Goal: Task Accomplishment & Management: Manage account settings

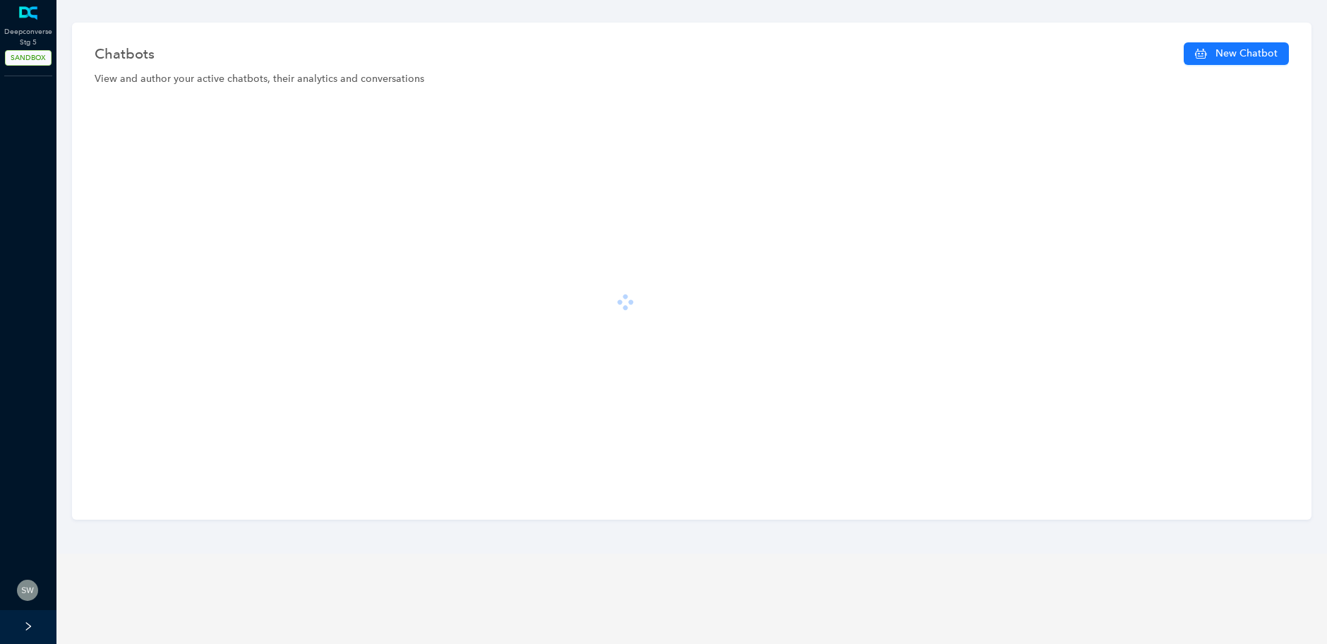
click at [247, 282] on div at bounding box center [692, 302] width 1209 height 402
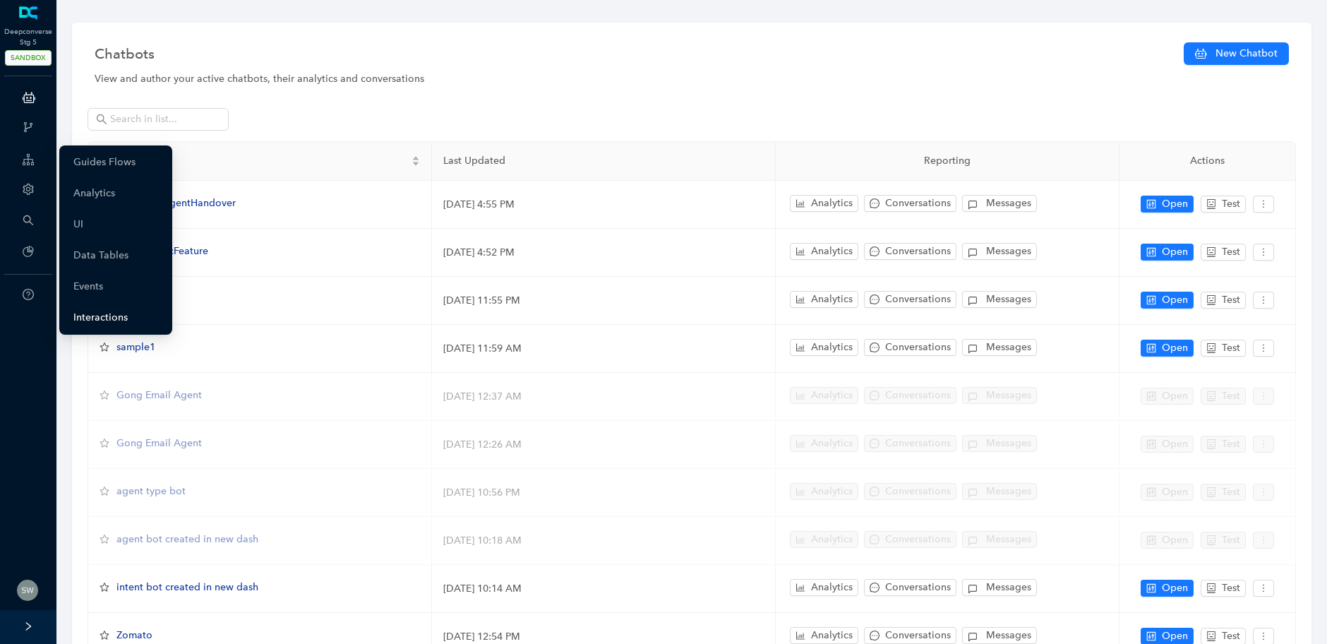
click at [102, 309] on link "Interactions" at bounding box center [100, 318] width 54 height 28
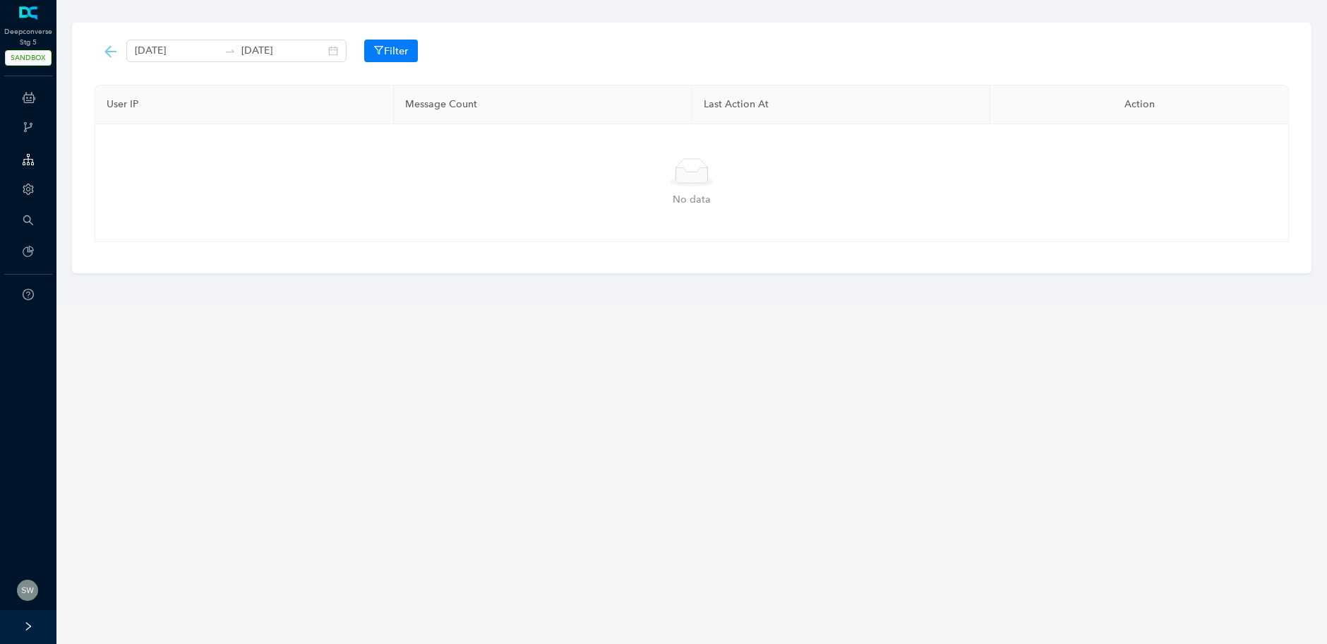
click at [118, 49] on icon at bounding box center [111, 51] width 18 height 18
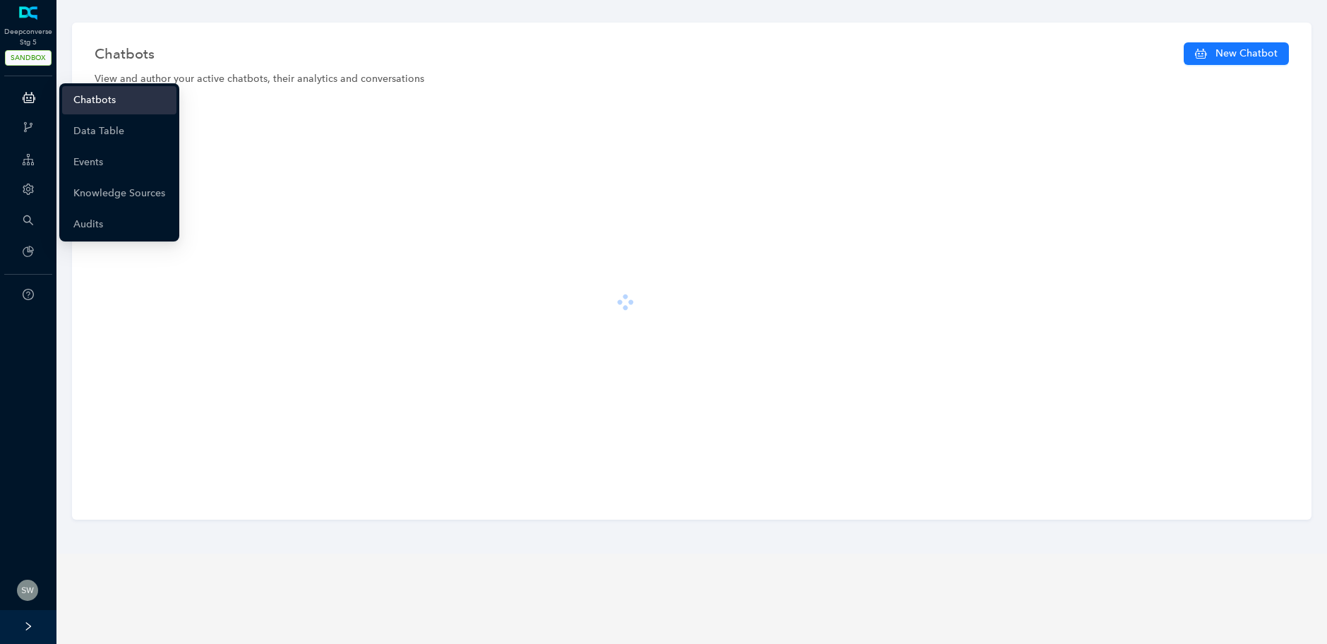
click at [30, 93] on icon at bounding box center [29, 97] width 13 height 28
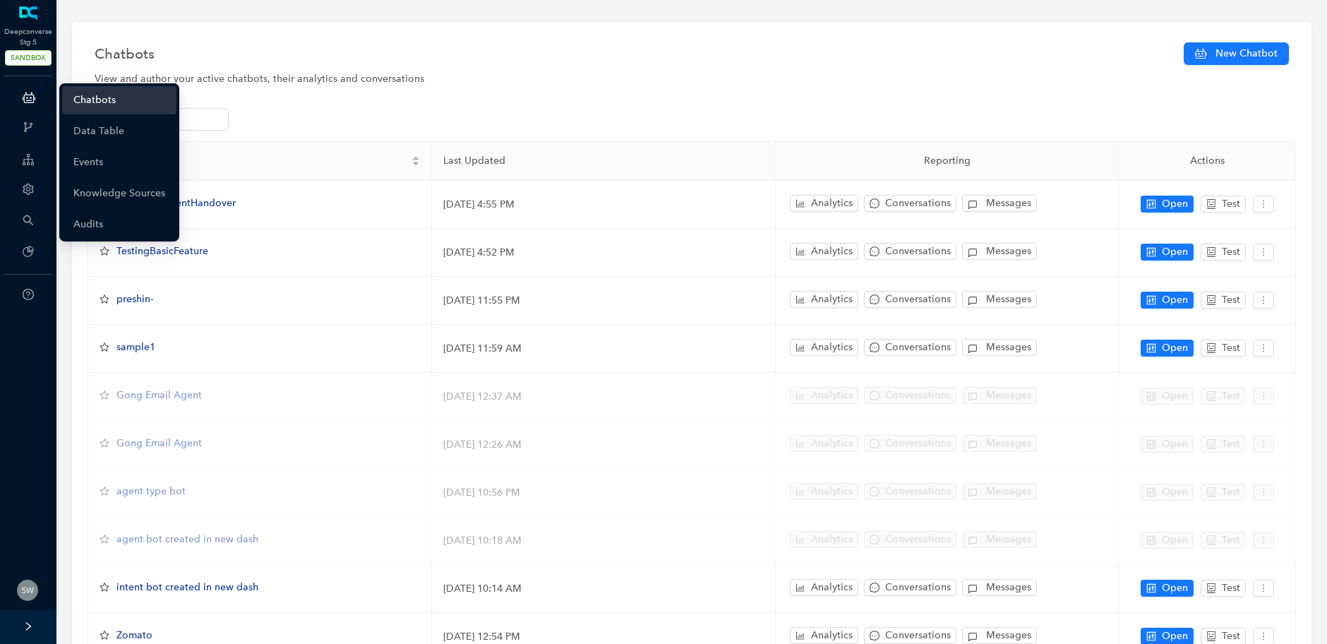
click at [95, 100] on link "Chatbots" at bounding box center [94, 100] width 42 height 28
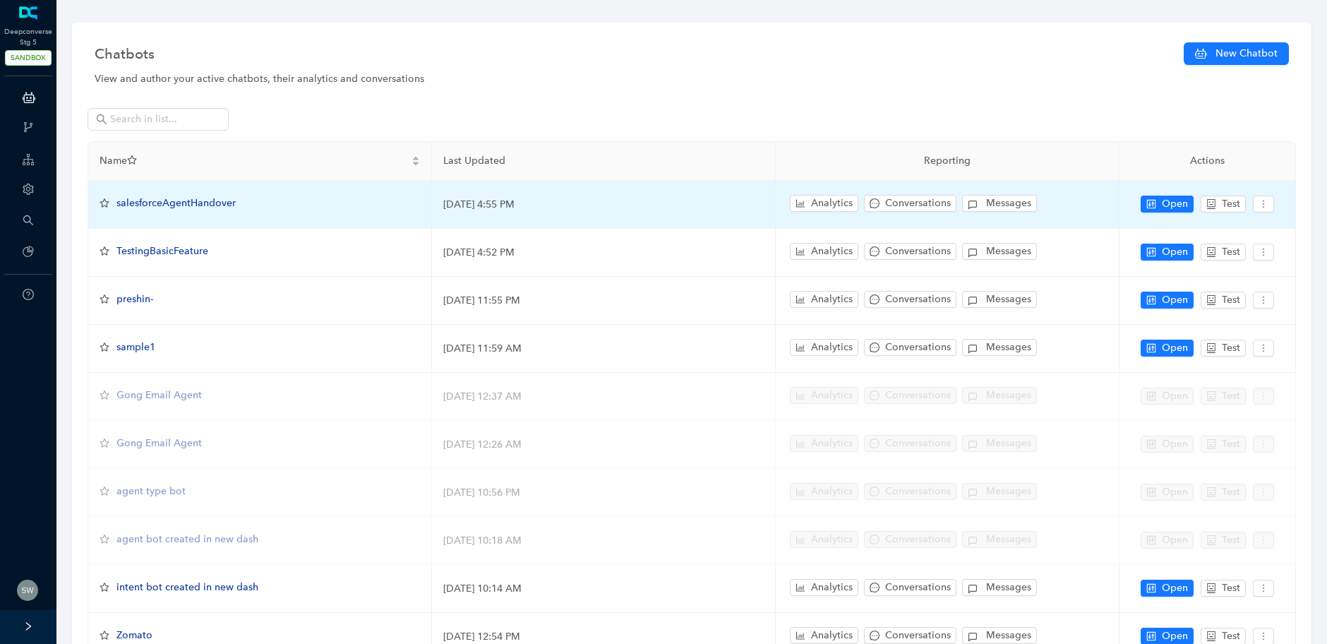
click at [156, 208] on span "salesforceAgentHandover" at bounding box center [176, 203] width 119 height 12
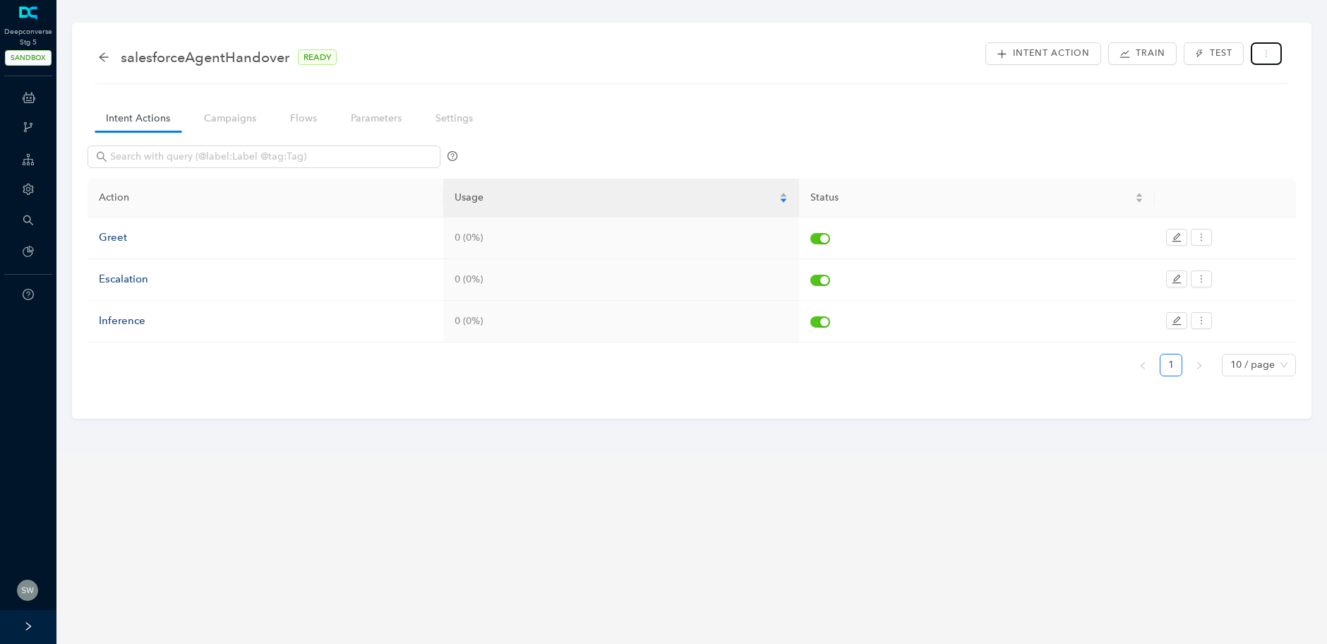
click at [1262, 59] on button "button" at bounding box center [1266, 53] width 31 height 23
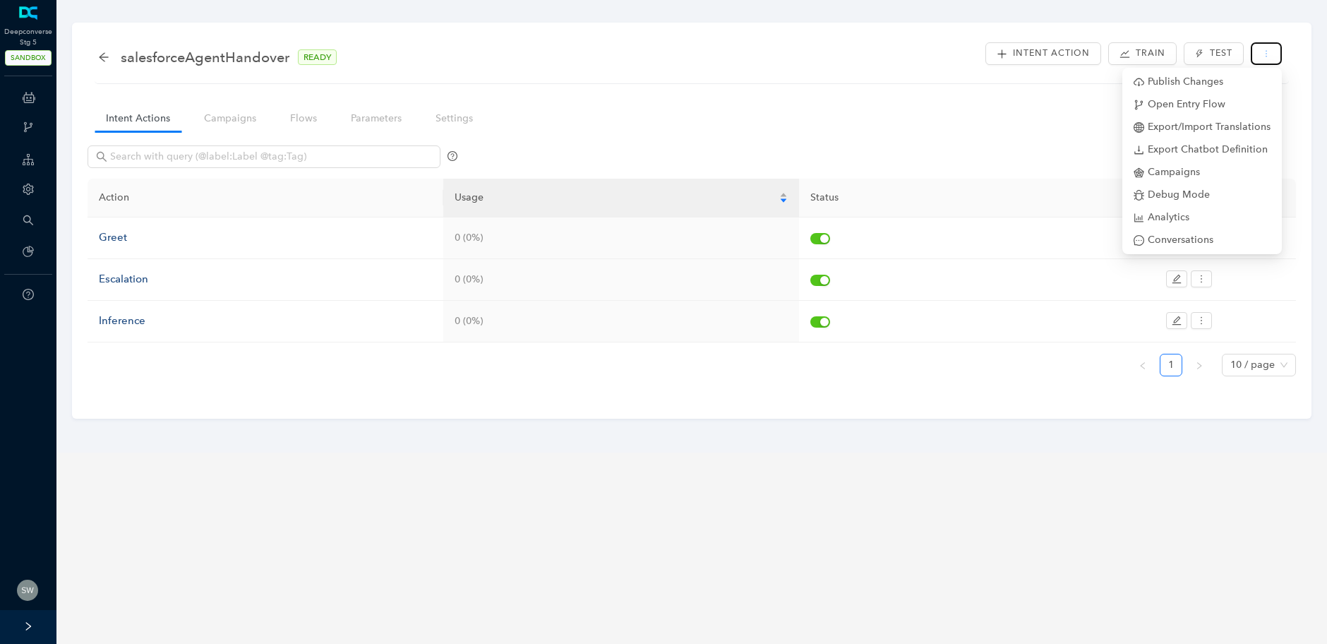
click at [1268, 55] on icon "more" at bounding box center [1267, 53] width 8 height 8
click at [1176, 244] on span "Conversations" at bounding box center [1202, 240] width 137 height 16
click at [1228, 150] on span "Export Chatbot Definition" at bounding box center [1202, 150] width 137 height 16
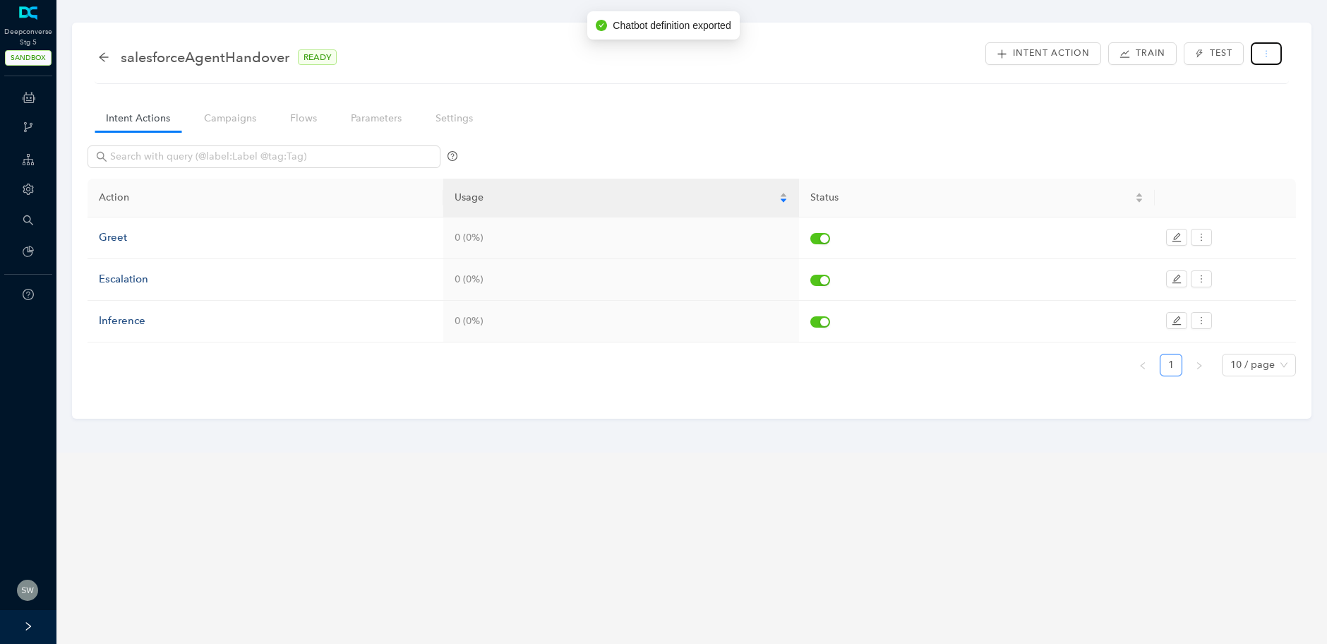
click at [1268, 60] on button "button" at bounding box center [1266, 53] width 31 height 23
click at [919, 125] on div "Intent Actions Campaigns Flows Parameters Settings Action Usage Status Greet 0 …" at bounding box center [692, 250] width 1209 height 304
click at [104, 59] on icon "arrow-left" at bounding box center [103, 57] width 11 height 11
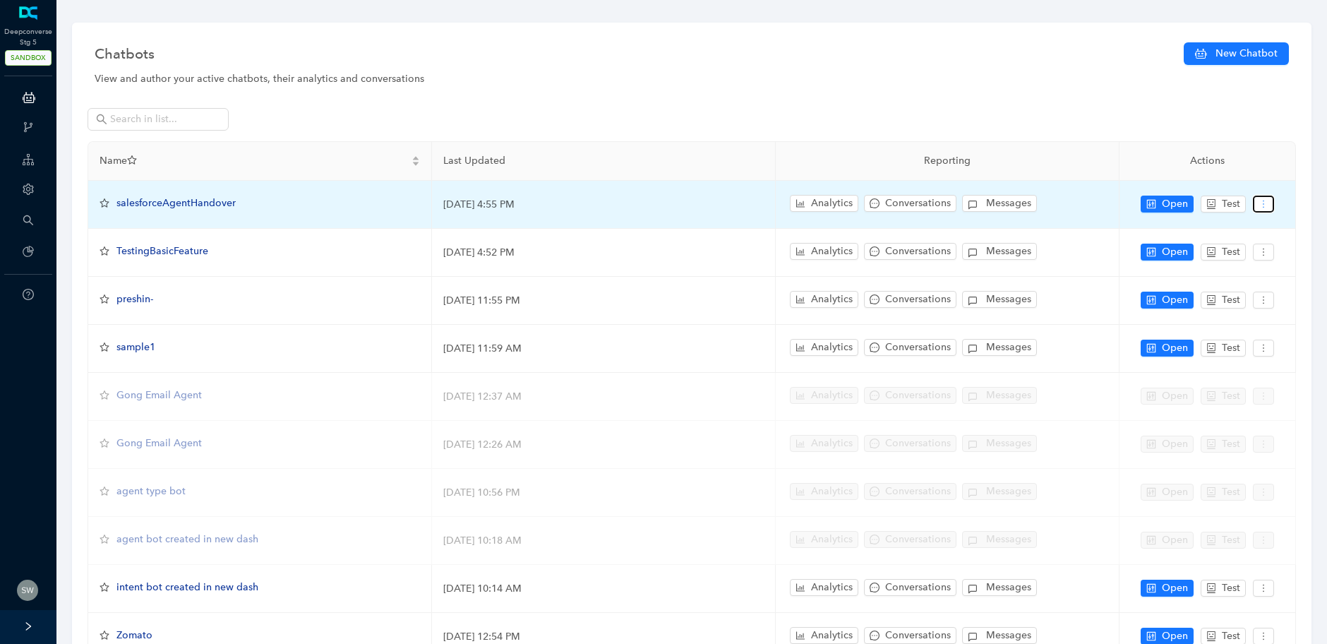
click at [1261, 199] on icon "more" at bounding box center [1264, 204] width 10 height 10
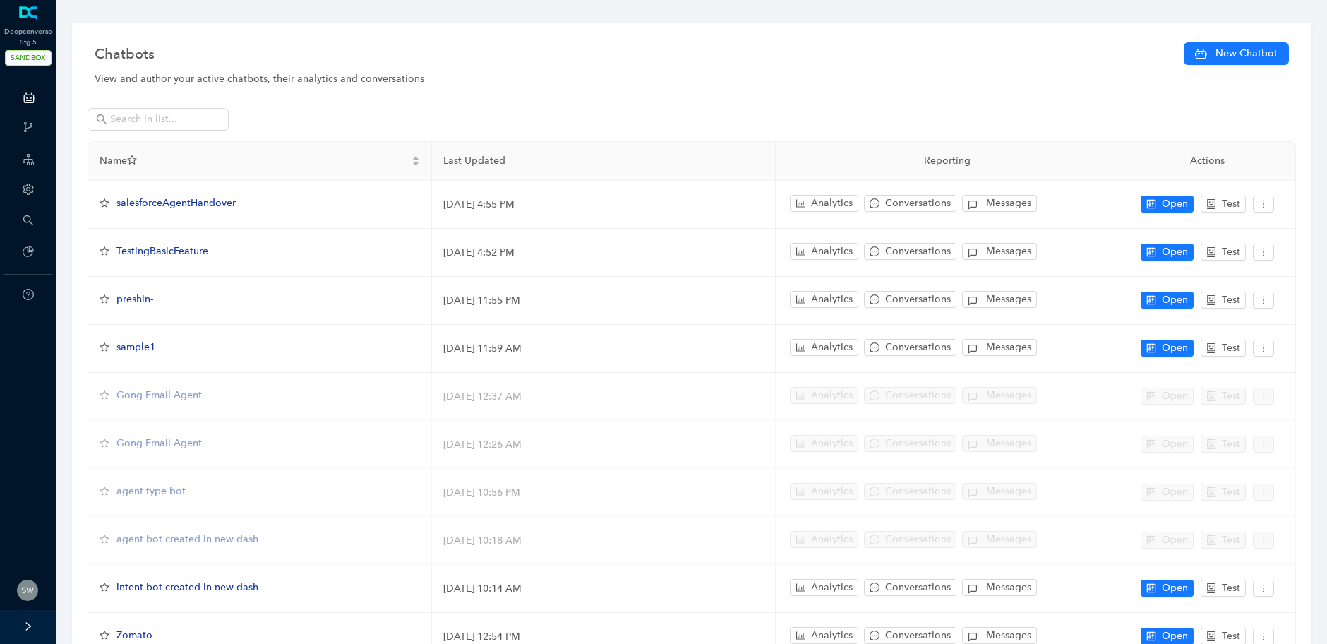
click at [1027, 92] on div "Chatbots New Chatbot View and author your active chatbots, their analytics and …" at bounding box center [692, 380] width 1240 height 715
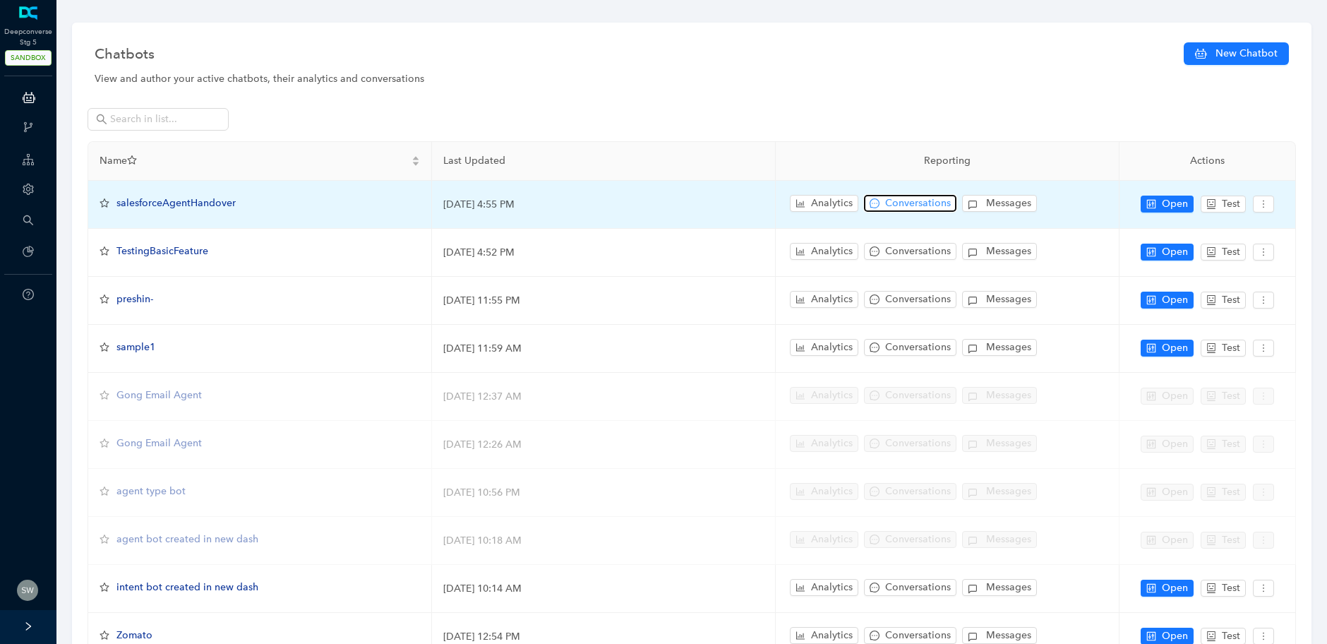
click at [926, 198] on span "Conversations" at bounding box center [918, 204] width 66 height 16
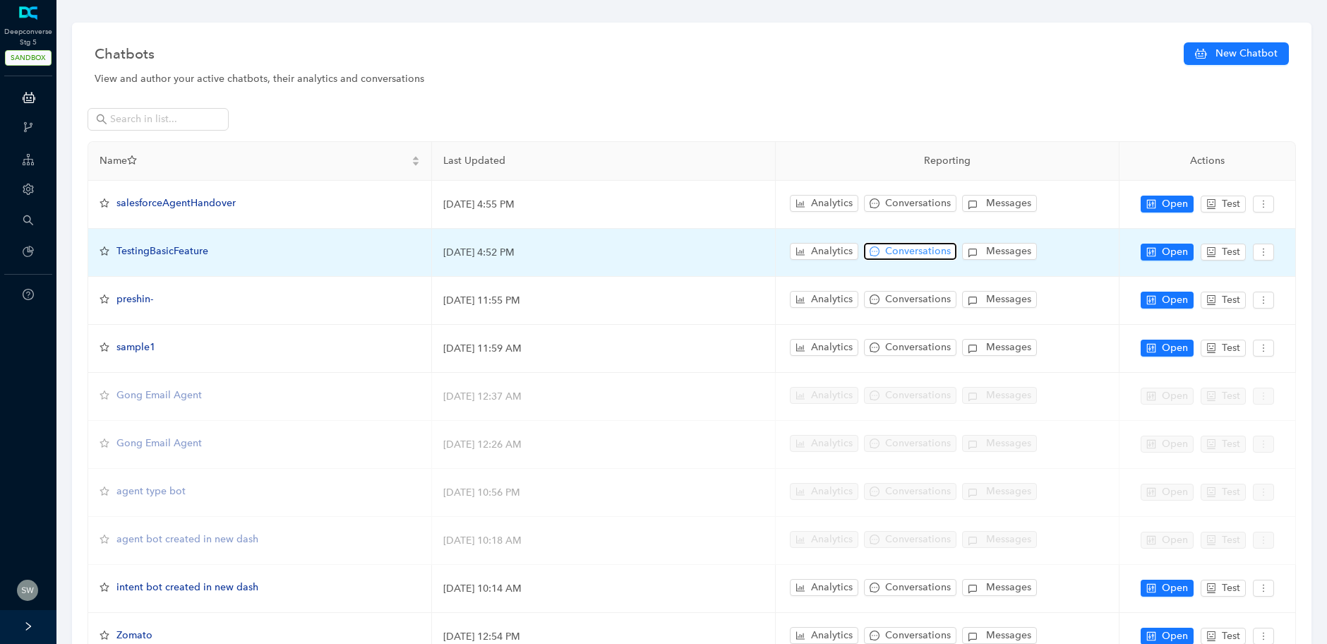
click at [914, 253] on span "Conversations" at bounding box center [918, 252] width 66 height 16
click at [167, 247] on span "TestingBasicFeature" at bounding box center [163, 251] width 92 height 12
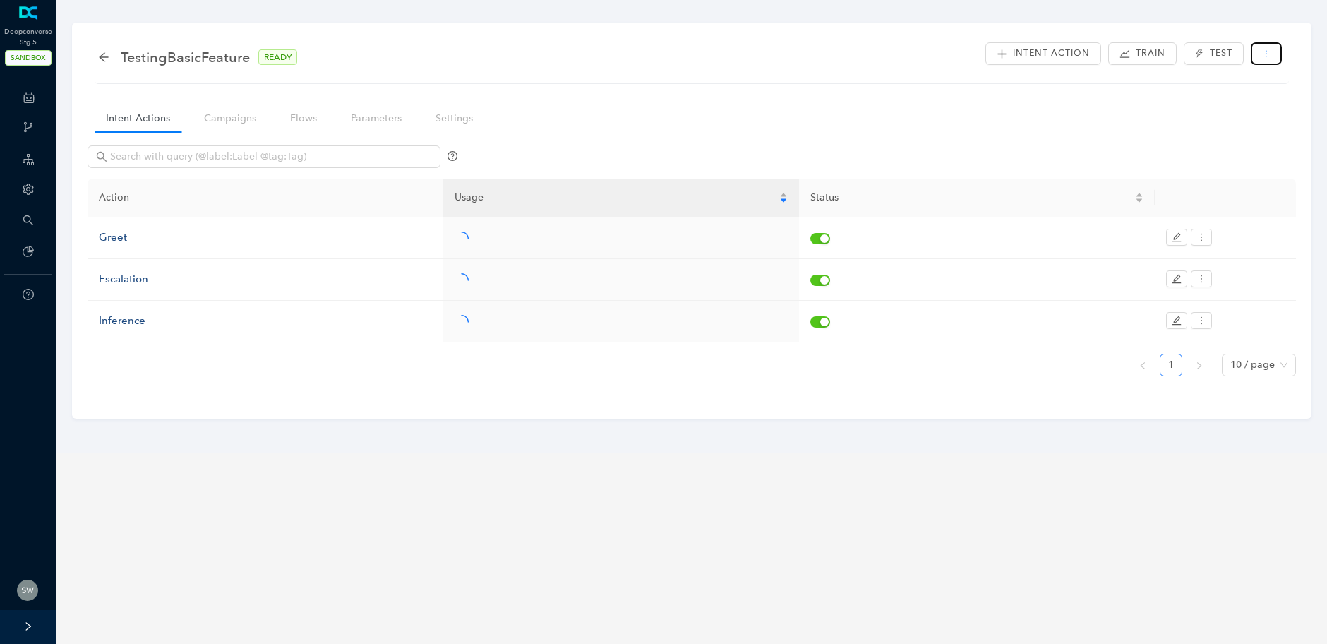
click at [1277, 59] on button "button" at bounding box center [1266, 53] width 31 height 23
click at [443, 116] on link "Settings" at bounding box center [454, 118] width 60 height 26
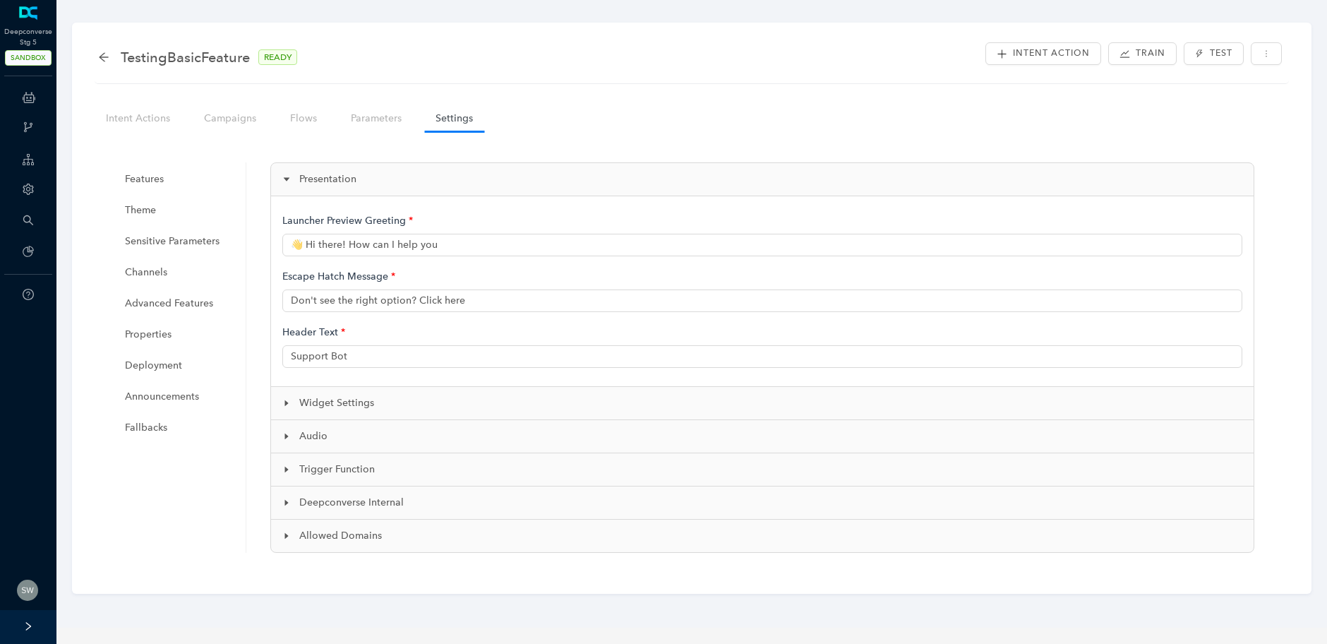
type input "👋 Hi there! How can I help you?"
click at [157, 109] on link "Intent Actions" at bounding box center [138, 118] width 87 height 26
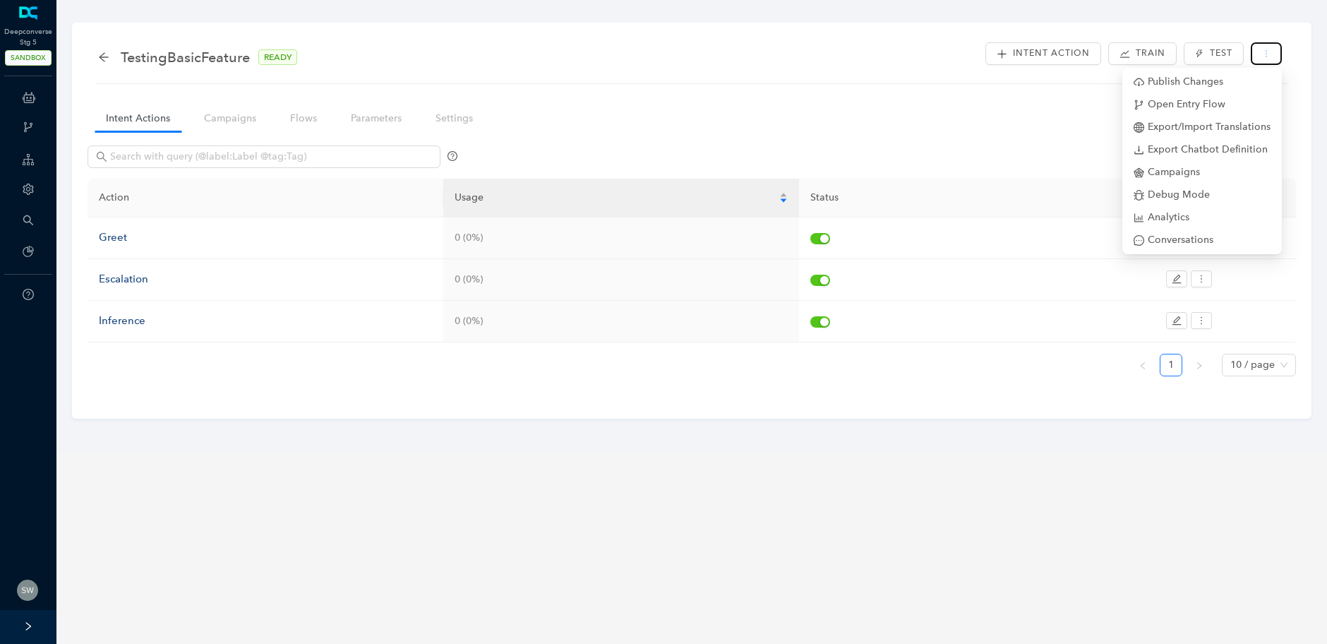
click at [1275, 52] on button "button" at bounding box center [1266, 53] width 31 height 23
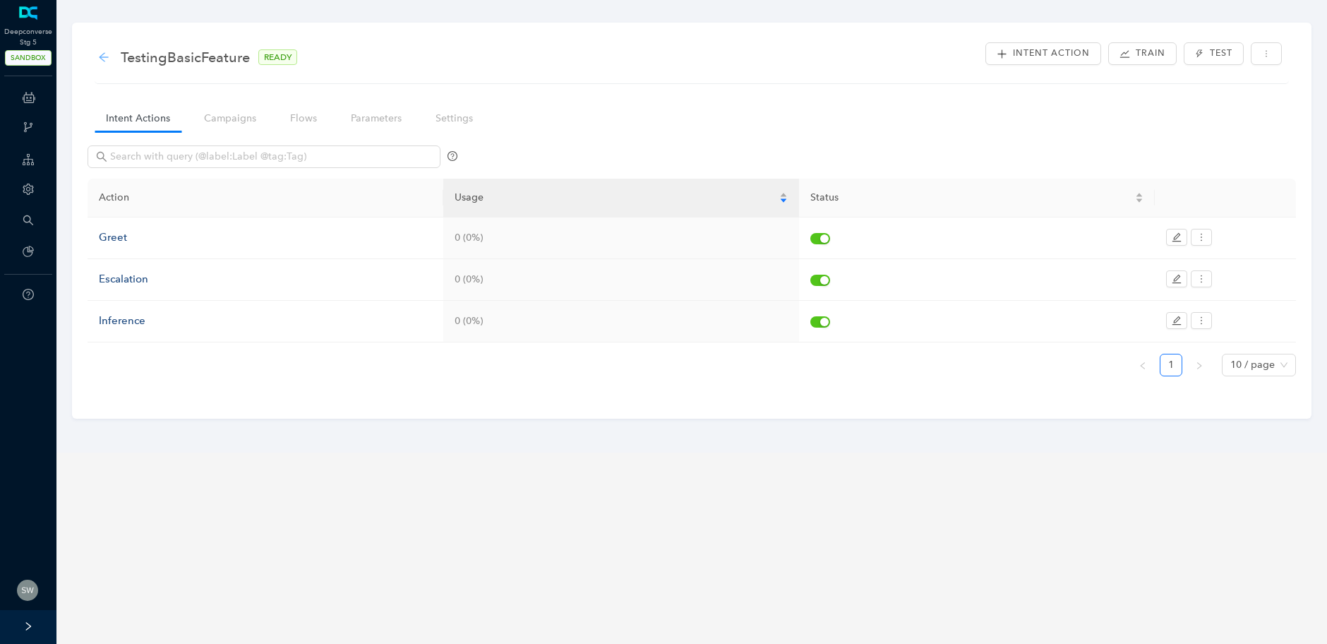
click at [106, 55] on icon "arrow-left" at bounding box center [103, 57] width 11 height 11
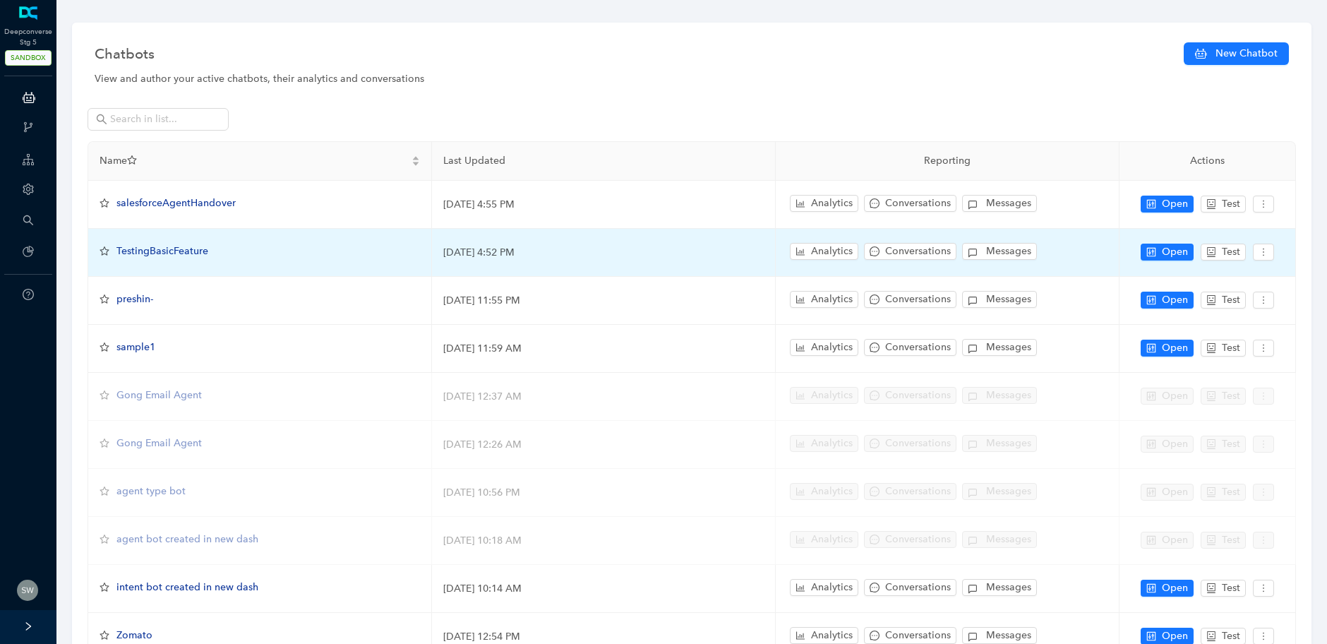
click at [181, 253] on span "TestingBasicFeature" at bounding box center [163, 251] width 92 height 12
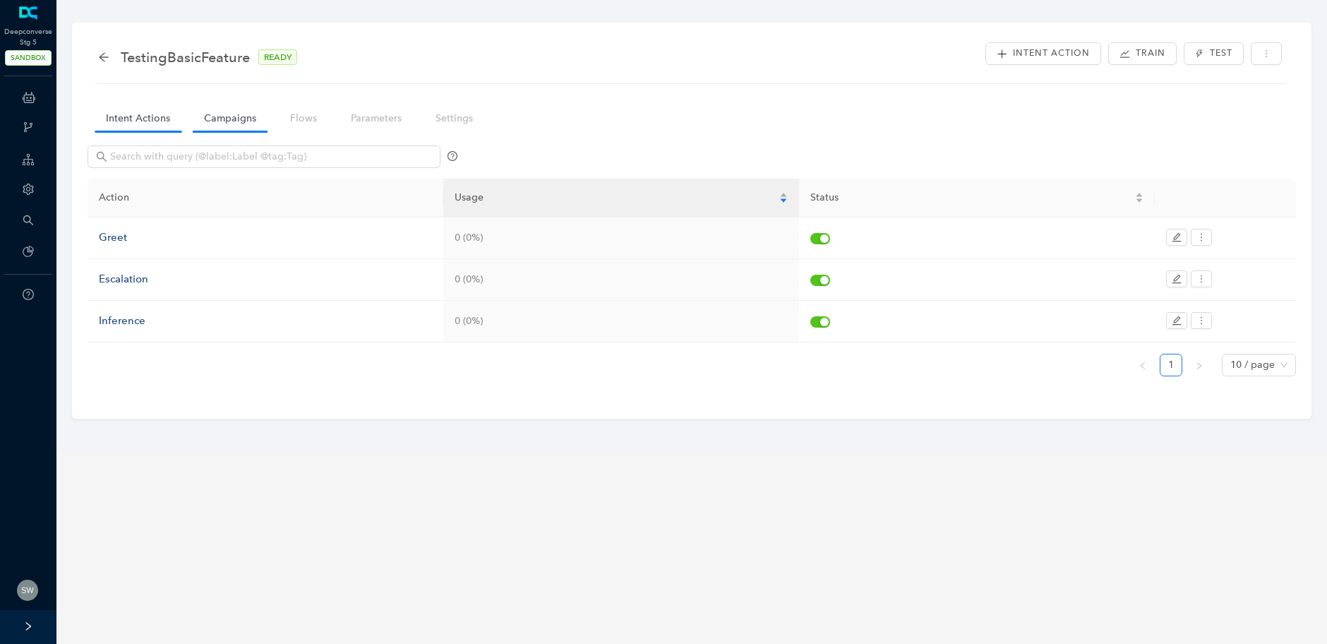
click at [253, 107] on link "Campaigns" at bounding box center [230, 118] width 75 height 26
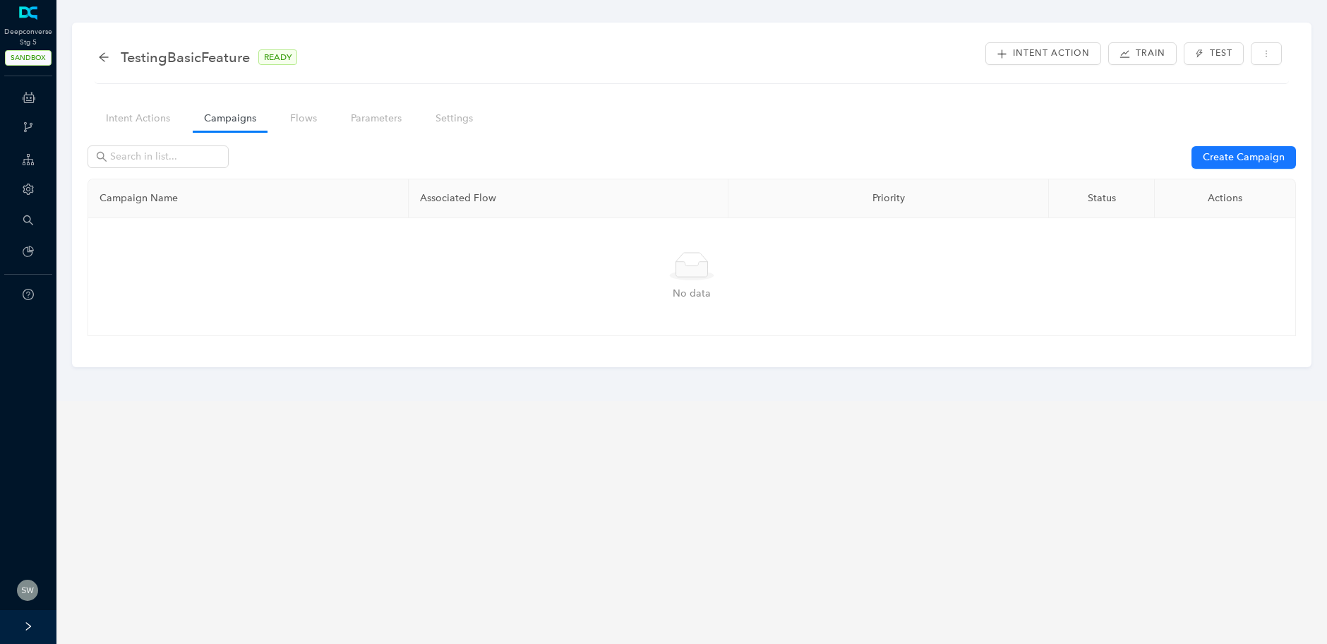
click at [325, 117] on nav "Intent Actions Campaigns Flows Parameters Settings" at bounding box center [295, 118] width 415 height 40
click at [302, 117] on link "Flows" at bounding box center [303, 118] width 49 height 26
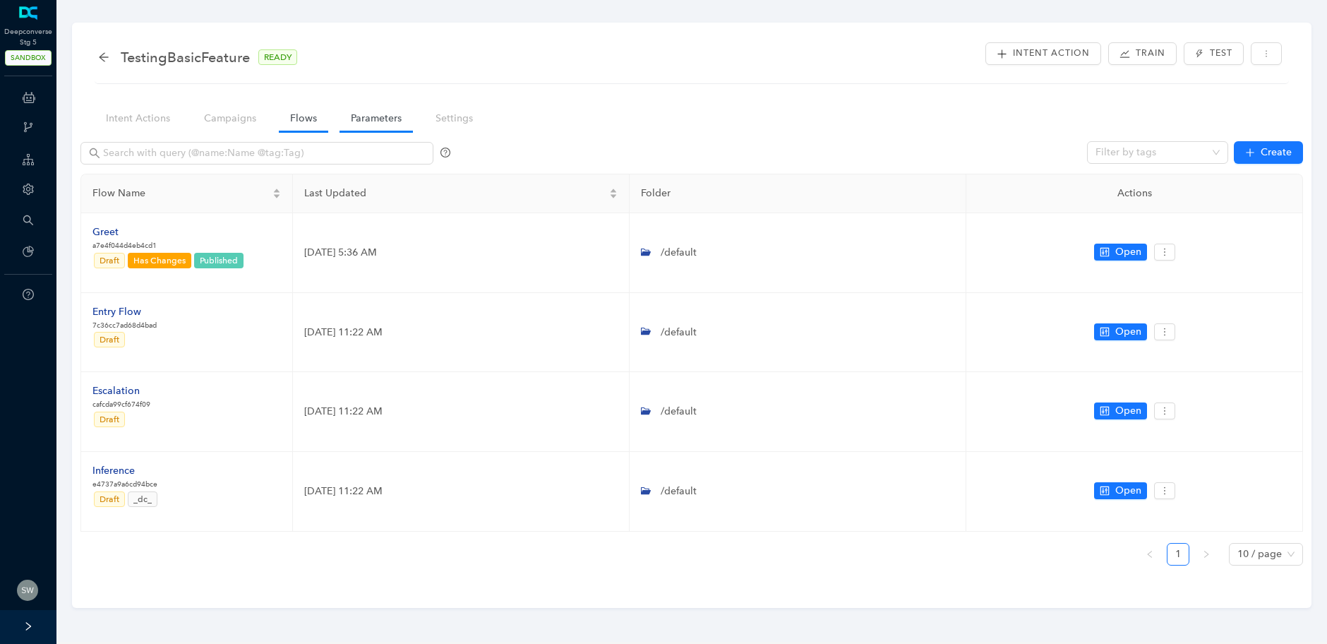
click at [368, 119] on link "Parameters" at bounding box center [376, 118] width 73 height 26
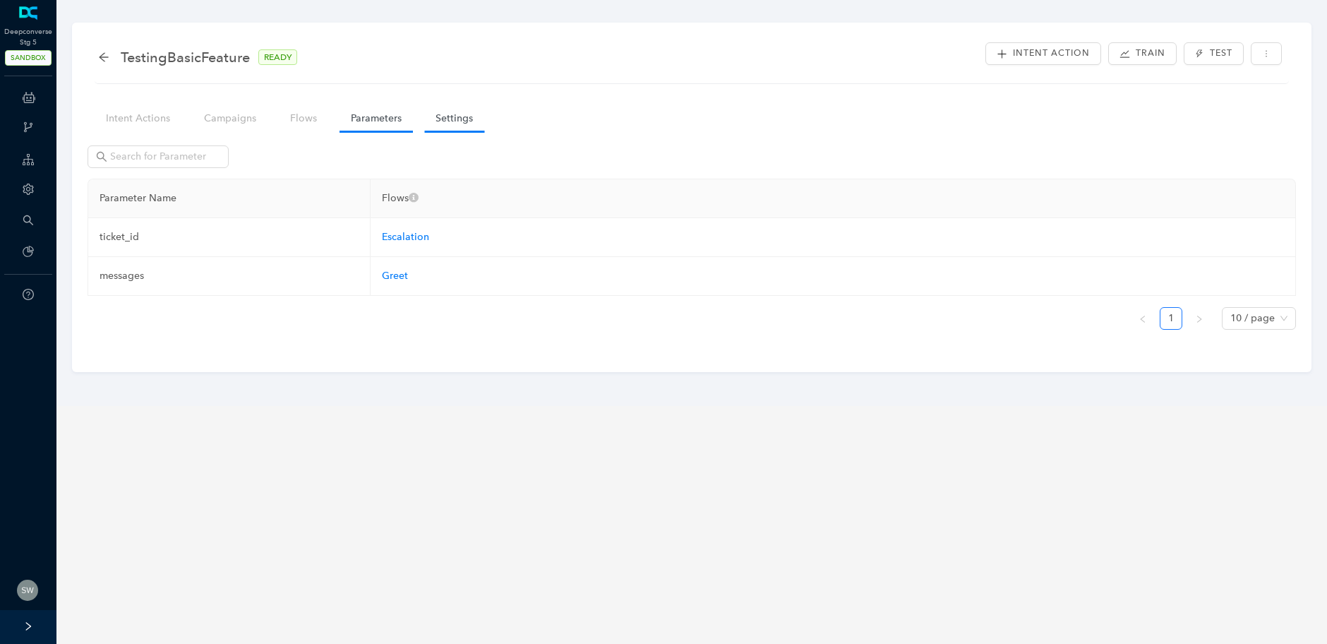
click at [474, 124] on link "Settings" at bounding box center [454, 118] width 60 height 26
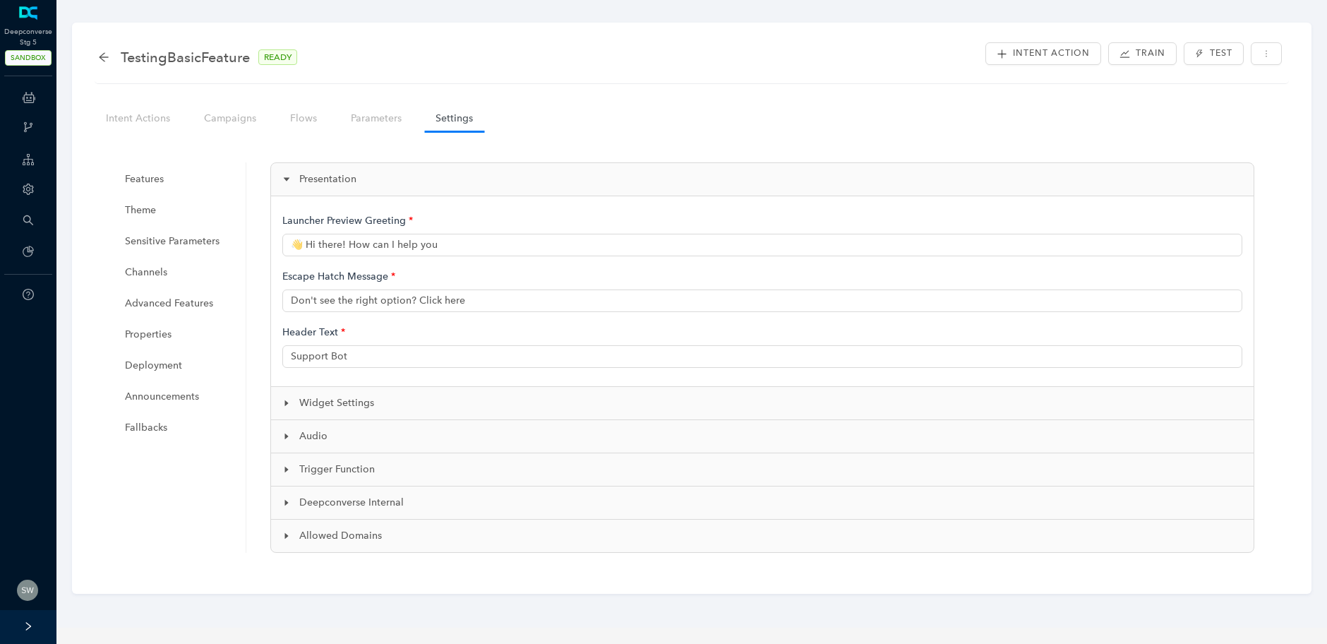
type input "👋 Hi there! How can I help you?"
click at [162, 113] on link "Intent Actions" at bounding box center [138, 118] width 87 height 26
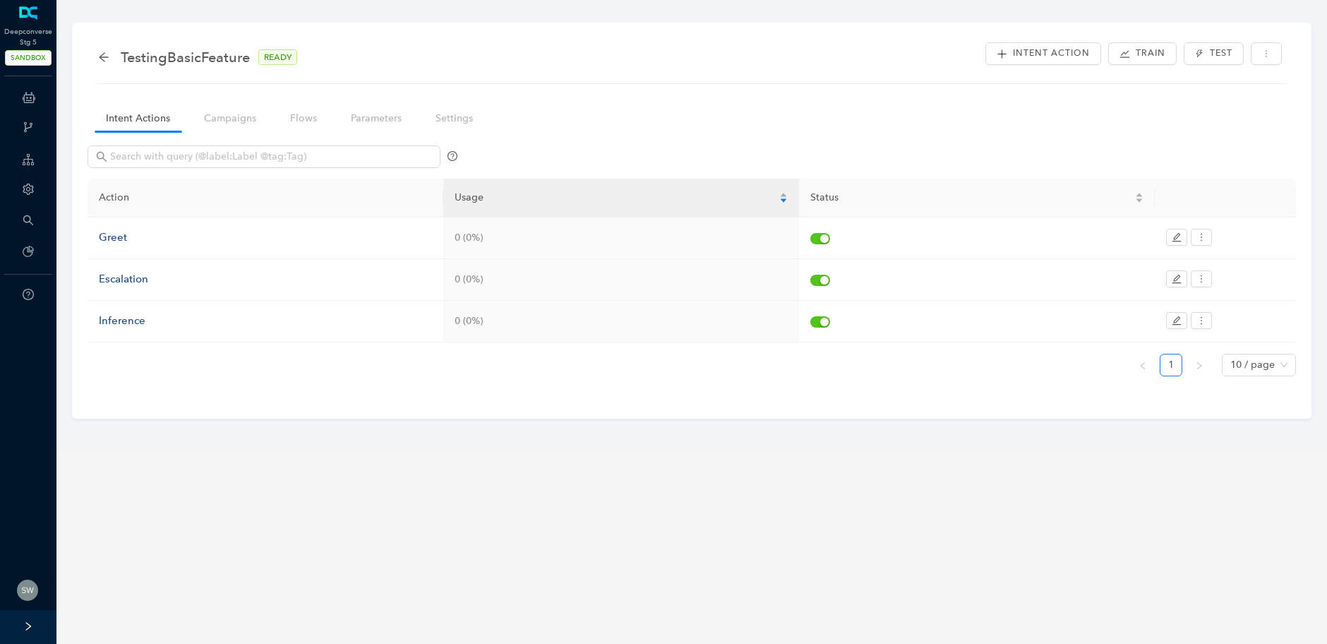
click at [1273, 66] on div "TestingBasicFeature READY" at bounding box center [692, 57] width 1188 height 28
click at [1273, 62] on button "button" at bounding box center [1266, 53] width 31 height 23
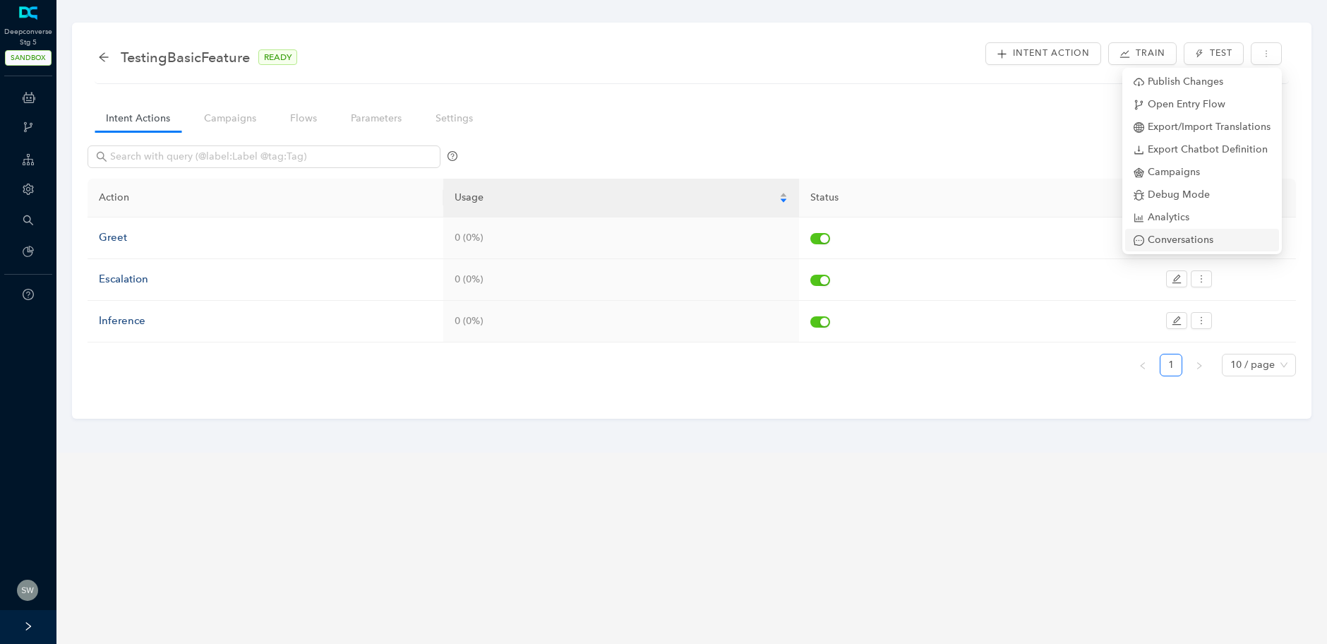
click at [1207, 237] on span "Conversations" at bounding box center [1202, 240] width 137 height 16
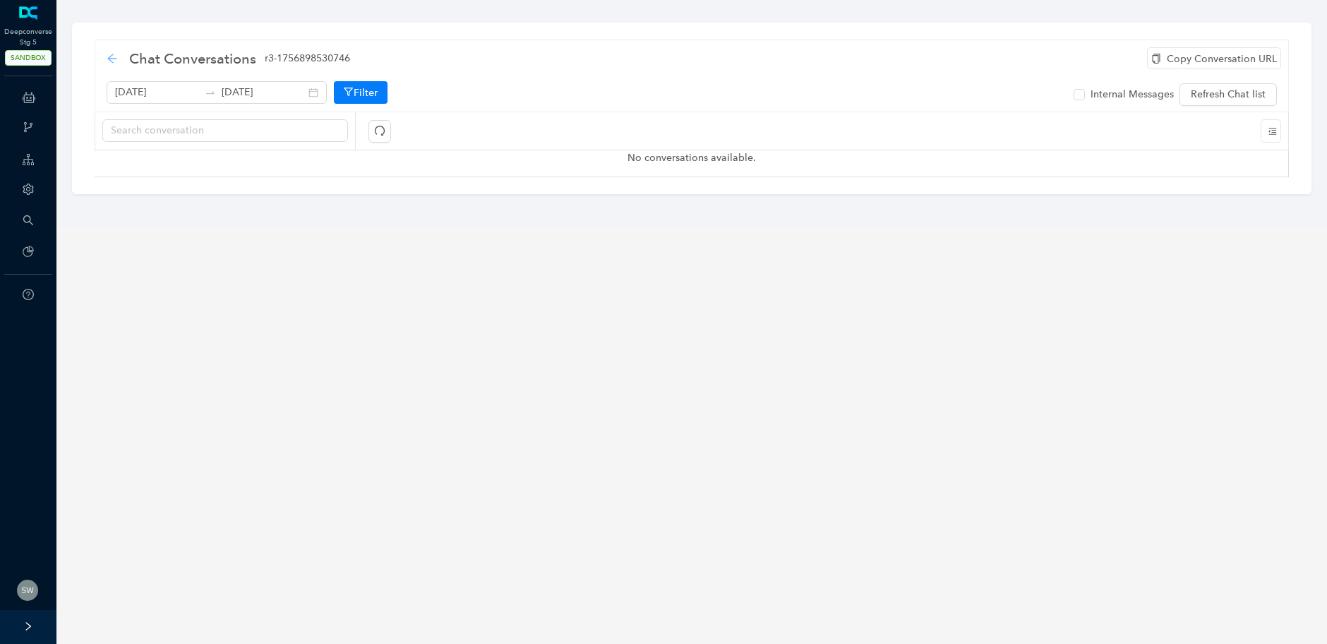
click at [107, 60] on icon "arrow-left" at bounding box center [112, 58] width 11 height 11
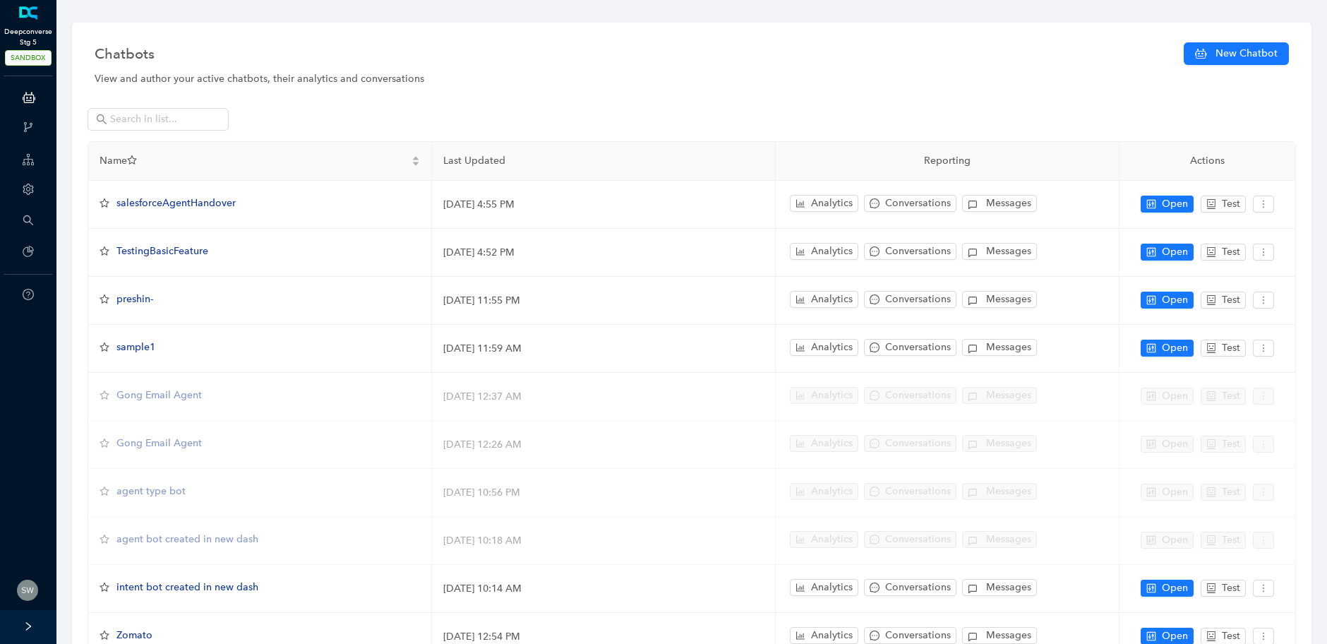
click at [37, 59] on span "SANDBOX" at bounding box center [28, 58] width 47 height 16
click at [31, 626] on icon "right" at bounding box center [28, 626] width 10 height 10
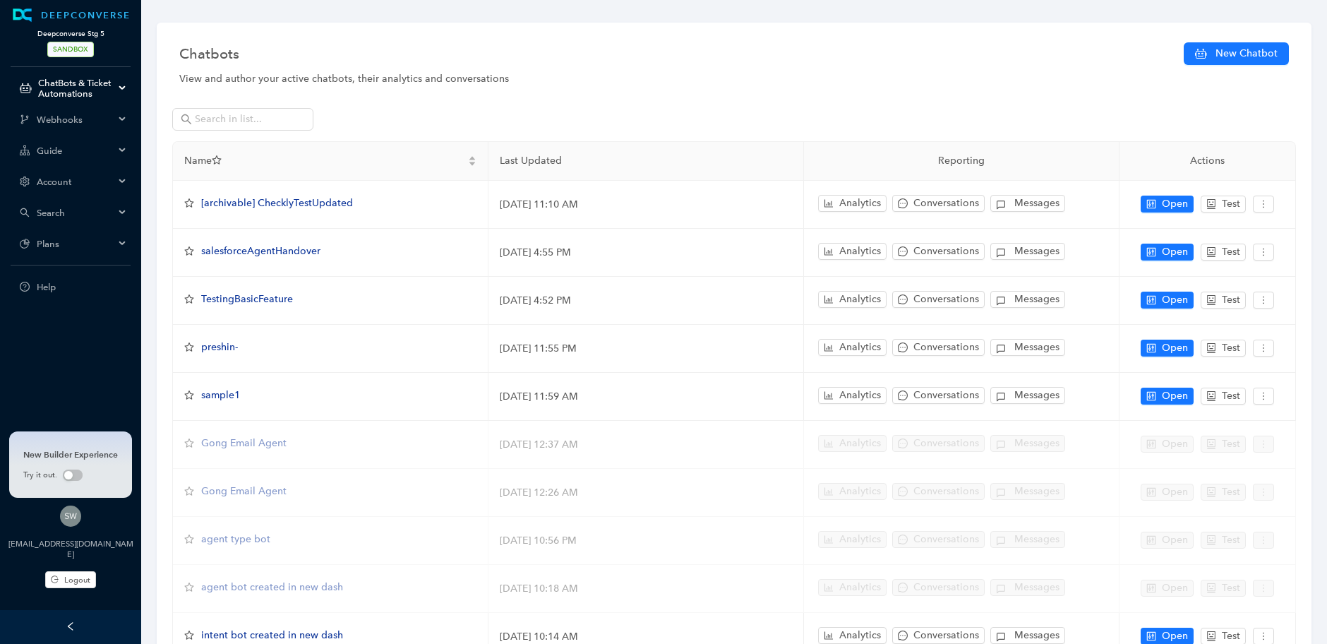
click at [121, 126] on div "Webhooks" at bounding box center [71, 119] width 136 height 28
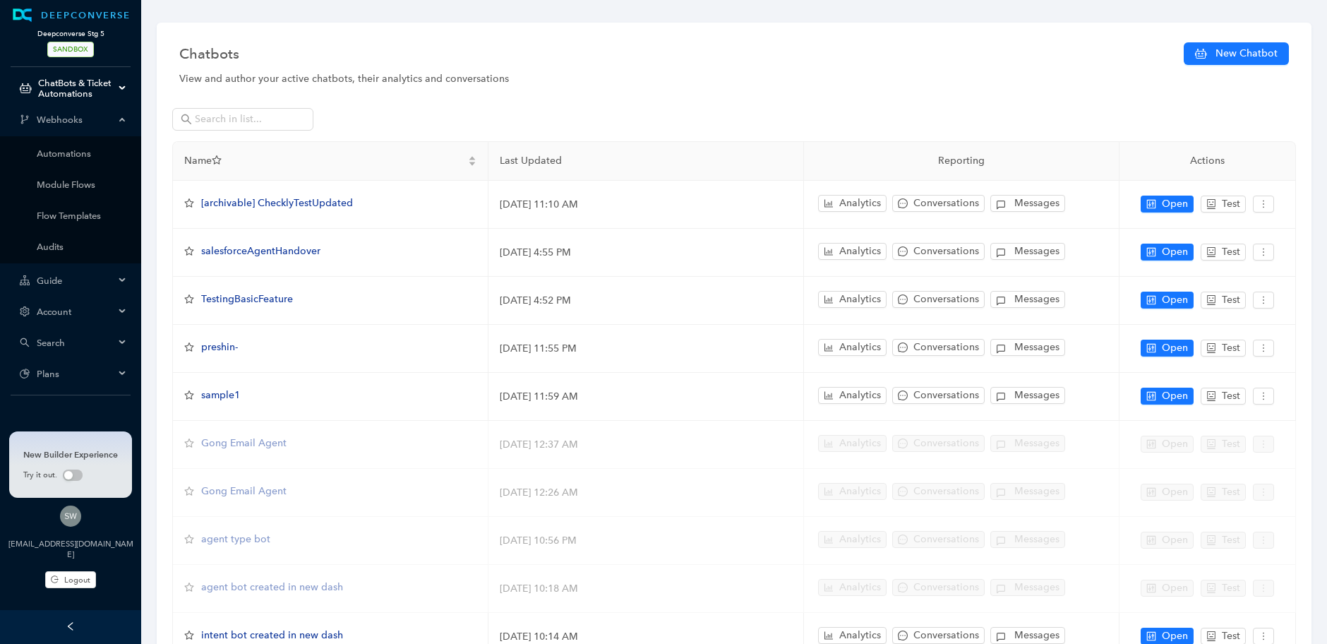
click at [121, 126] on div "Webhooks" at bounding box center [71, 119] width 136 height 28
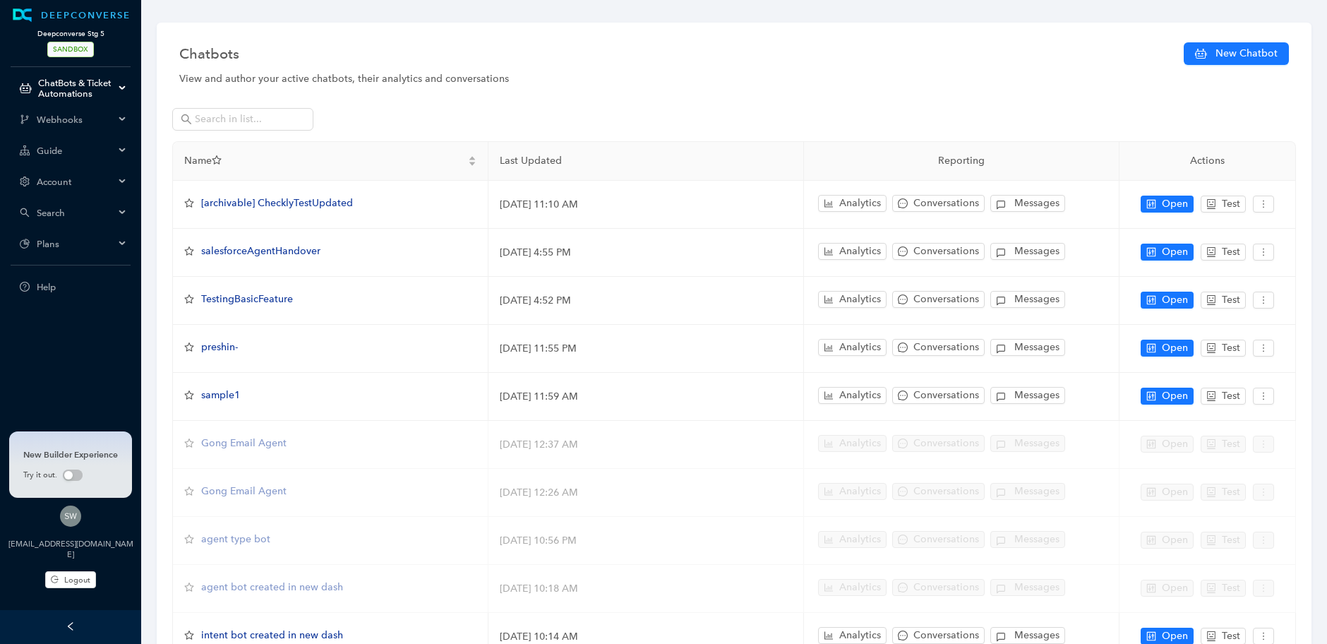
click at [112, 151] on span "Guide" at bounding box center [76, 150] width 78 height 11
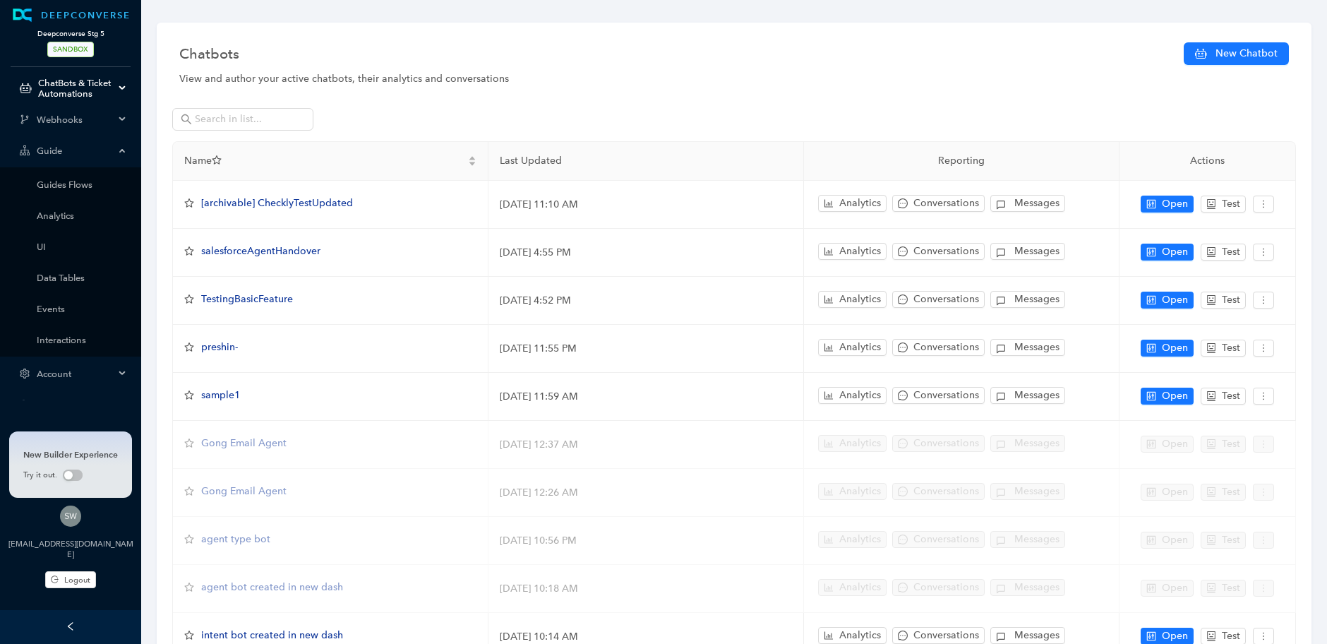
click at [112, 151] on span "Guide" at bounding box center [76, 150] width 78 height 11
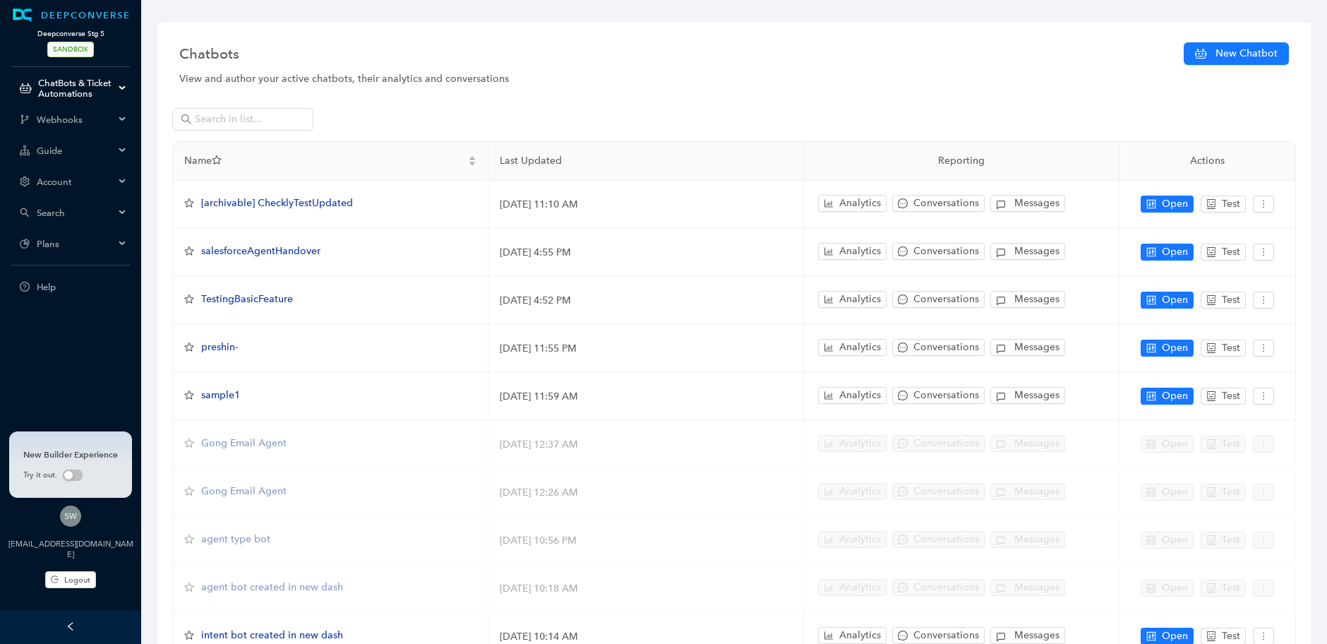
click at [101, 197] on ul "DEEPCONVERSE Deepconverse Stg 5 SANDBOX ChatBots & Ticket Automations Webhooks …" at bounding box center [70, 152] width 141 height 304
click at [102, 188] on div "Account" at bounding box center [71, 181] width 136 height 28
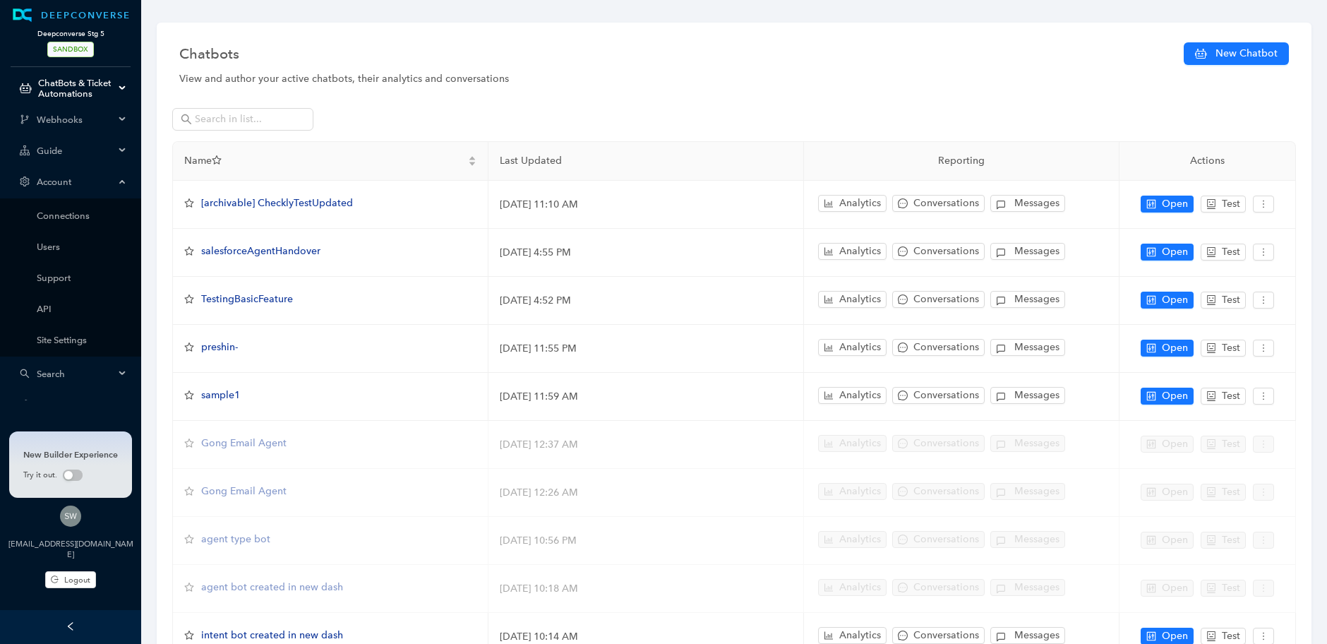
click at [102, 188] on div "Account" at bounding box center [71, 181] width 136 height 28
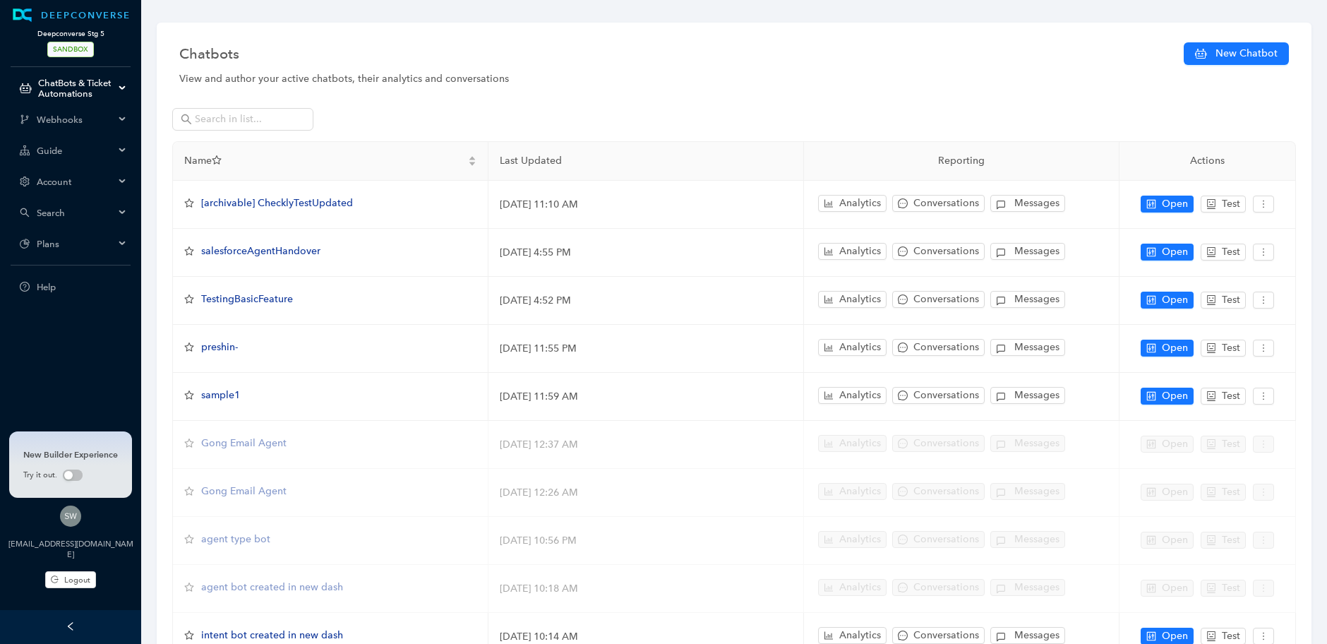
click at [95, 217] on span "Search" at bounding box center [76, 213] width 78 height 11
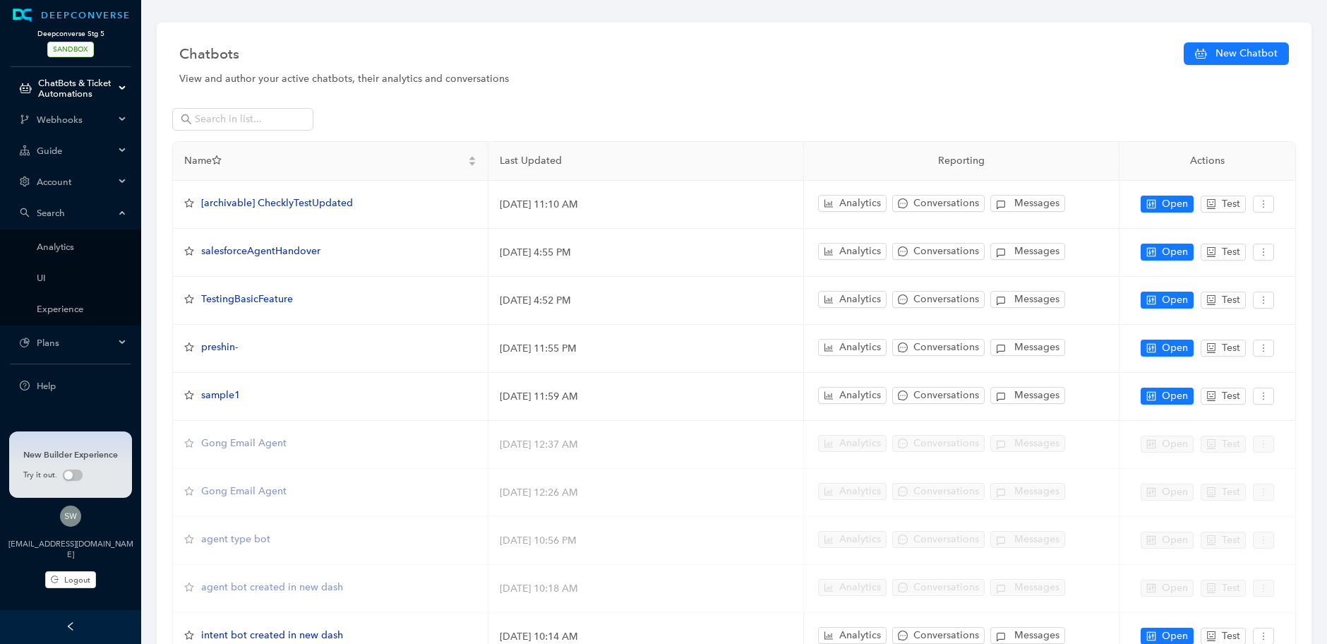
click at [95, 217] on span "Search" at bounding box center [76, 213] width 78 height 11
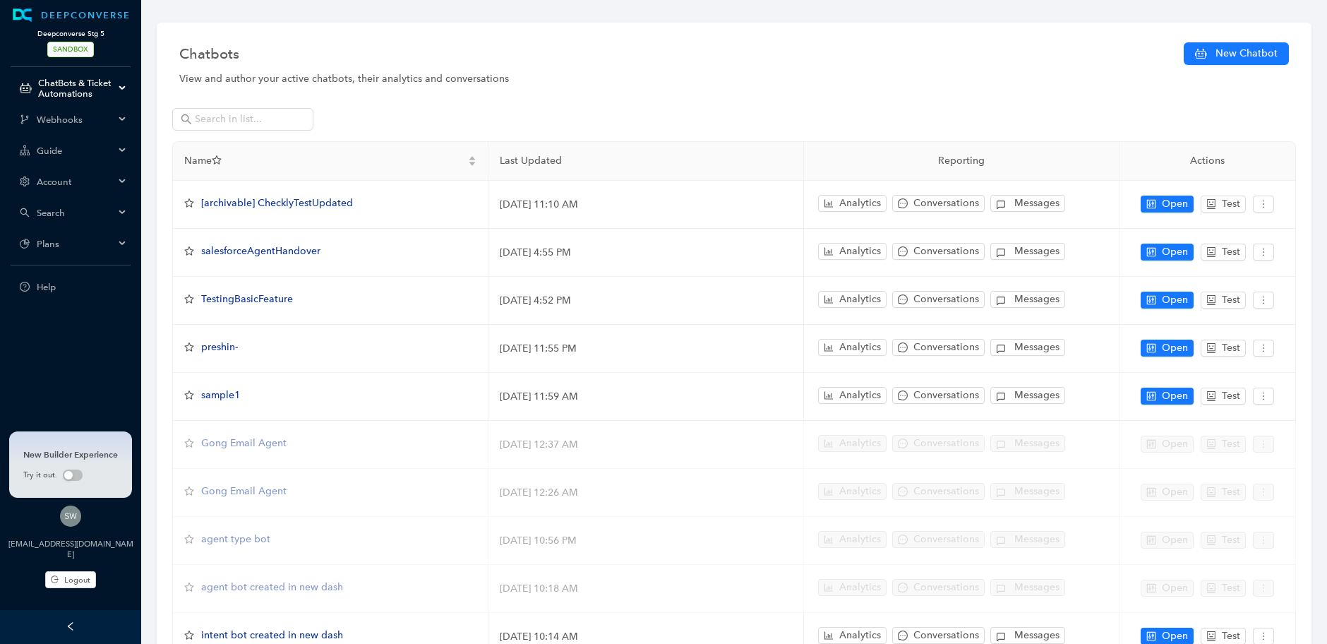
click at [100, 249] on div "Plans" at bounding box center [71, 243] width 136 height 28
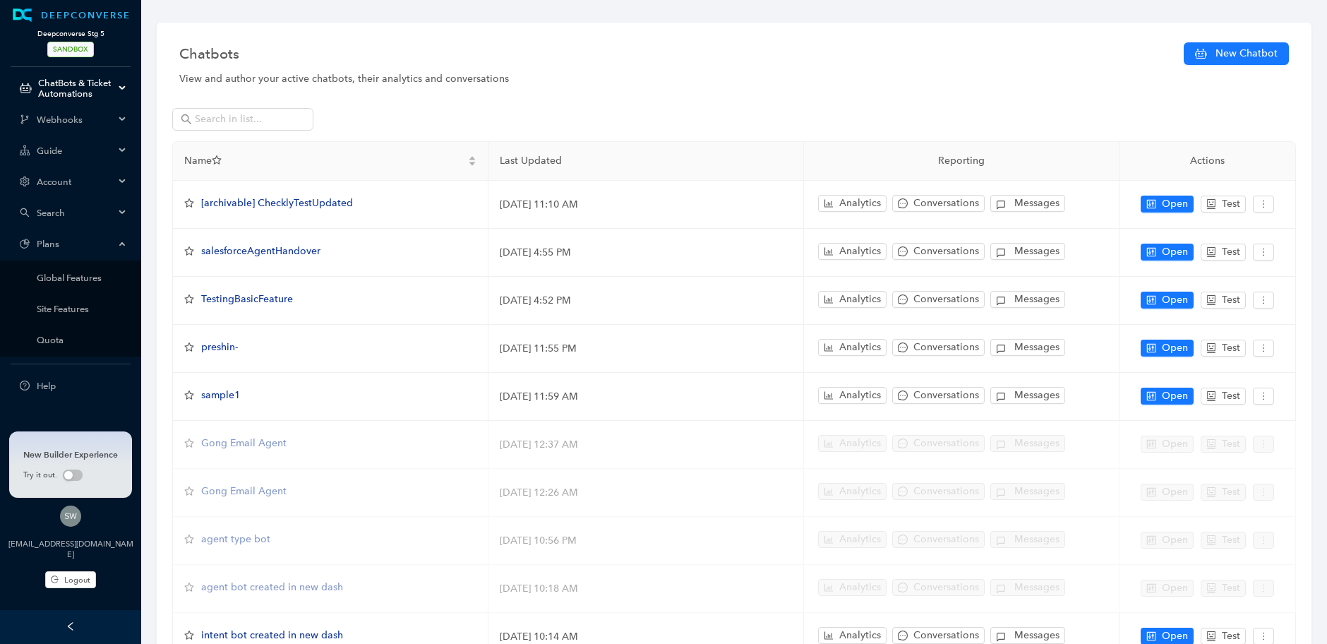
click at [100, 249] on div "Plans" at bounding box center [71, 243] width 136 height 28
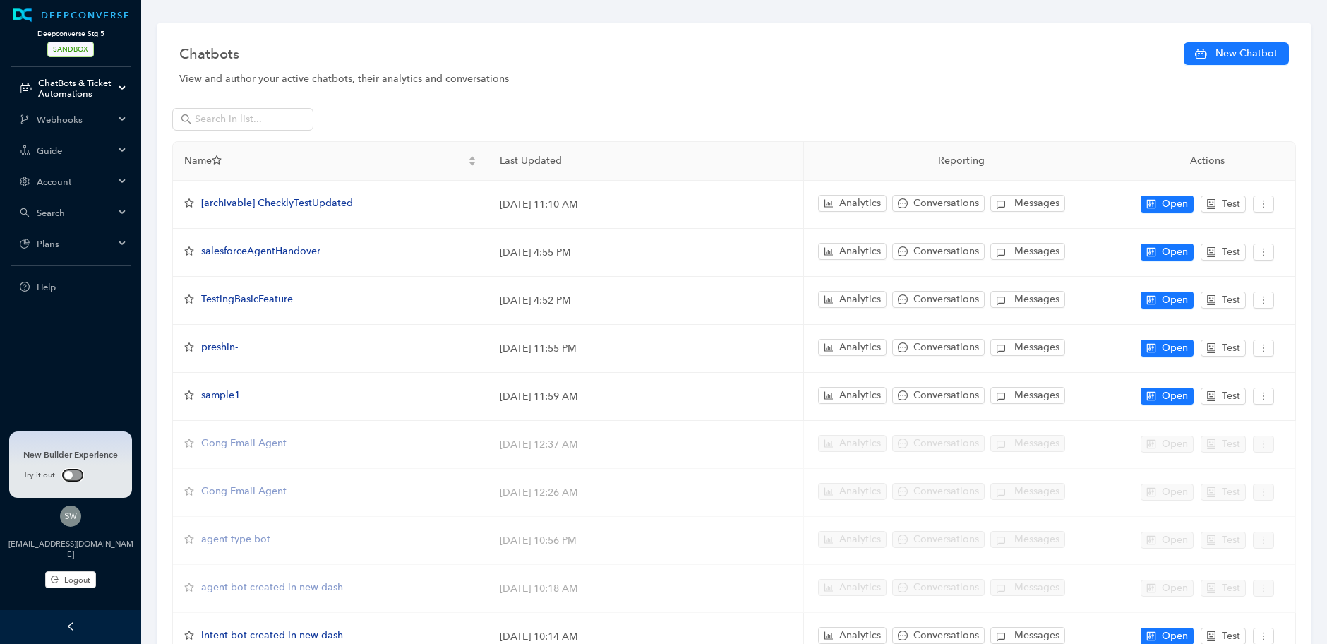
click at [73, 478] on span "button" at bounding box center [73, 475] width 20 height 11
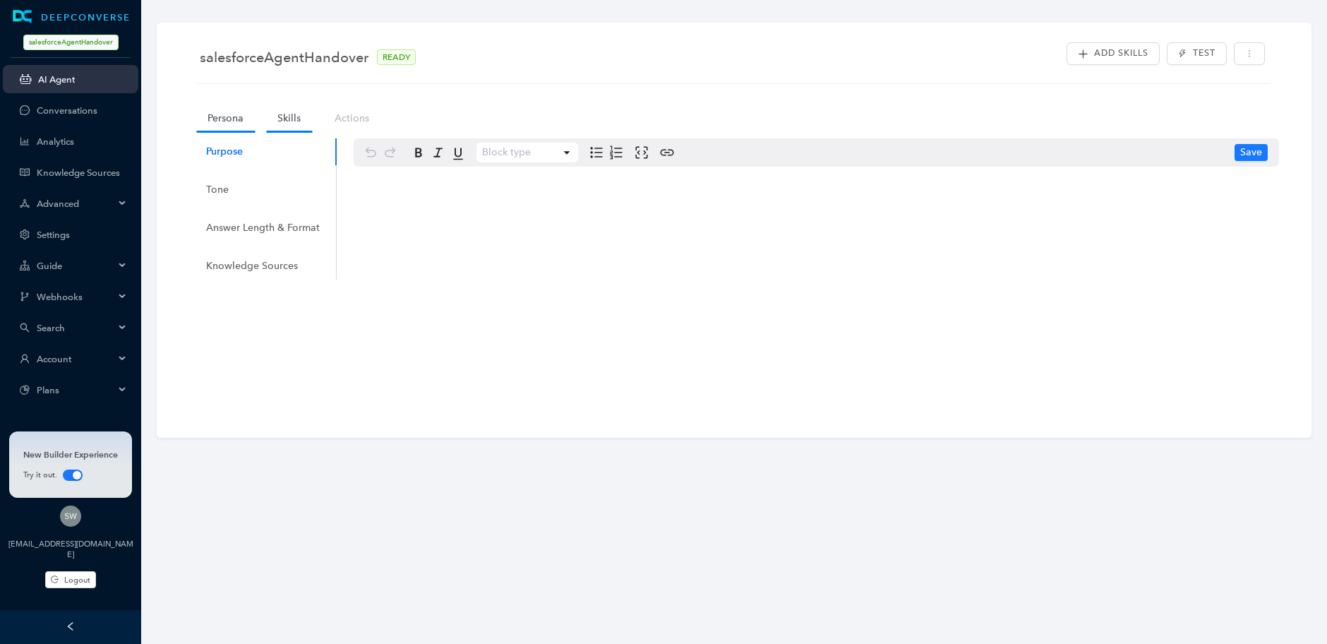
click at [285, 114] on link "Skills" at bounding box center [289, 118] width 46 height 26
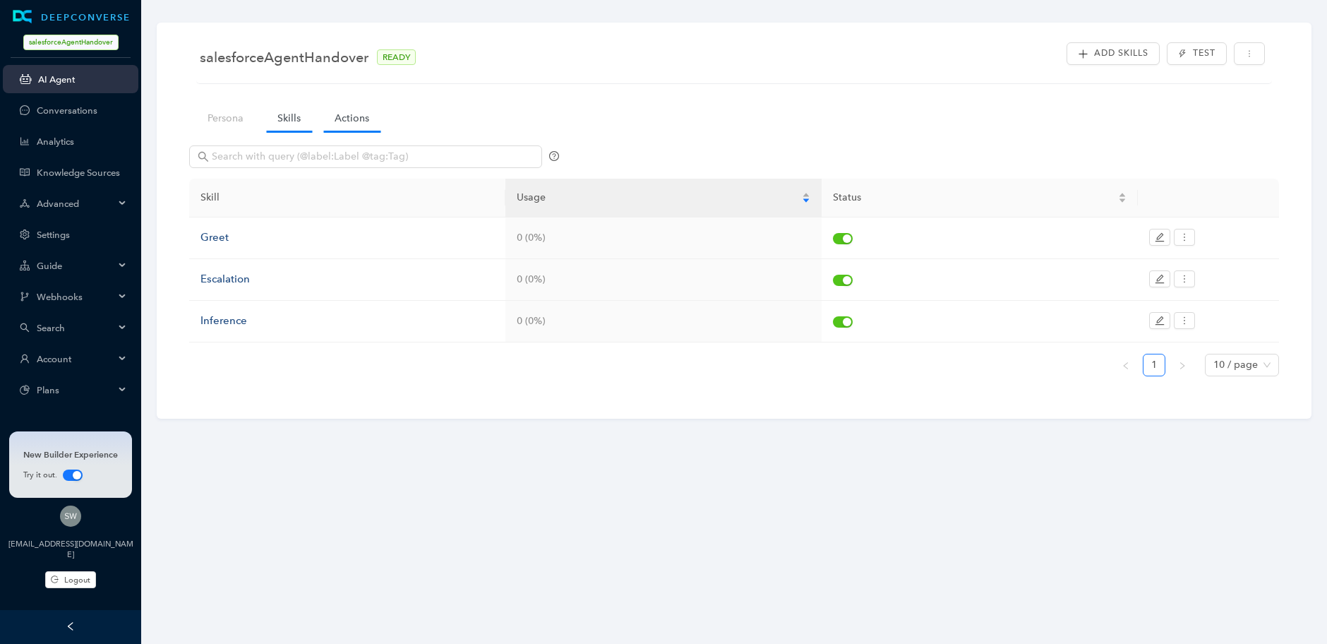
click at [351, 118] on link "Actions" at bounding box center [351, 118] width 57 height 26
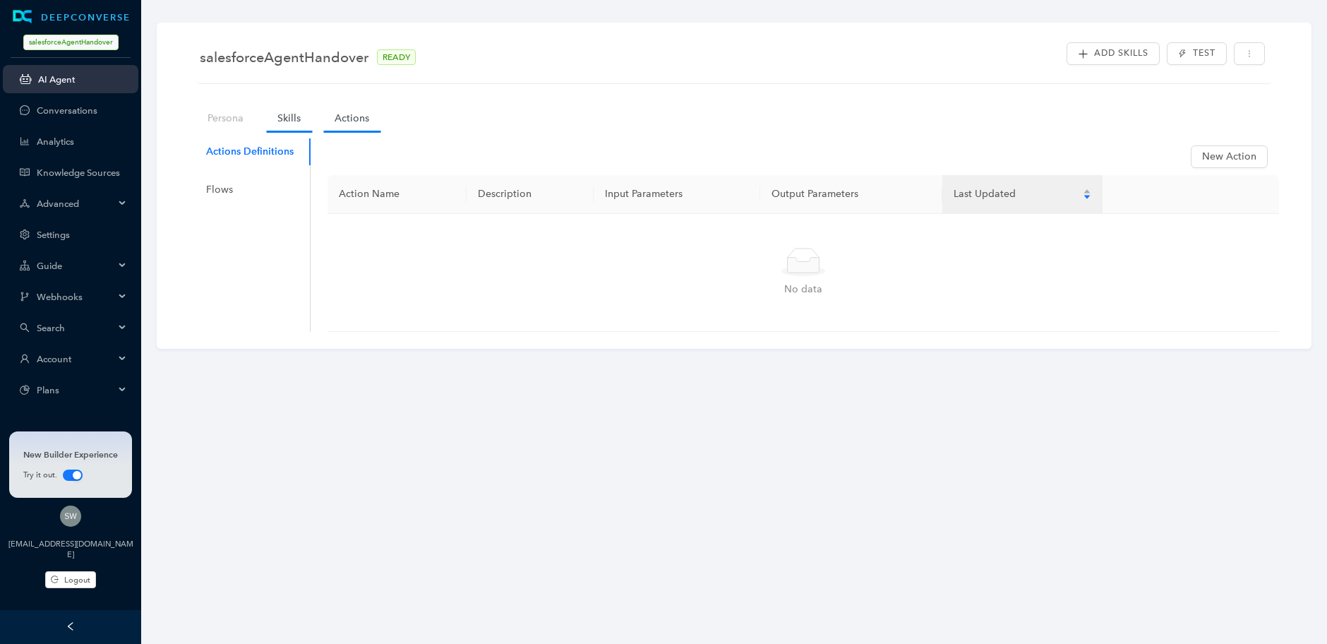
click at [294, 117] on link "Skills" at bounding box center [289, 118] width 46 height 26
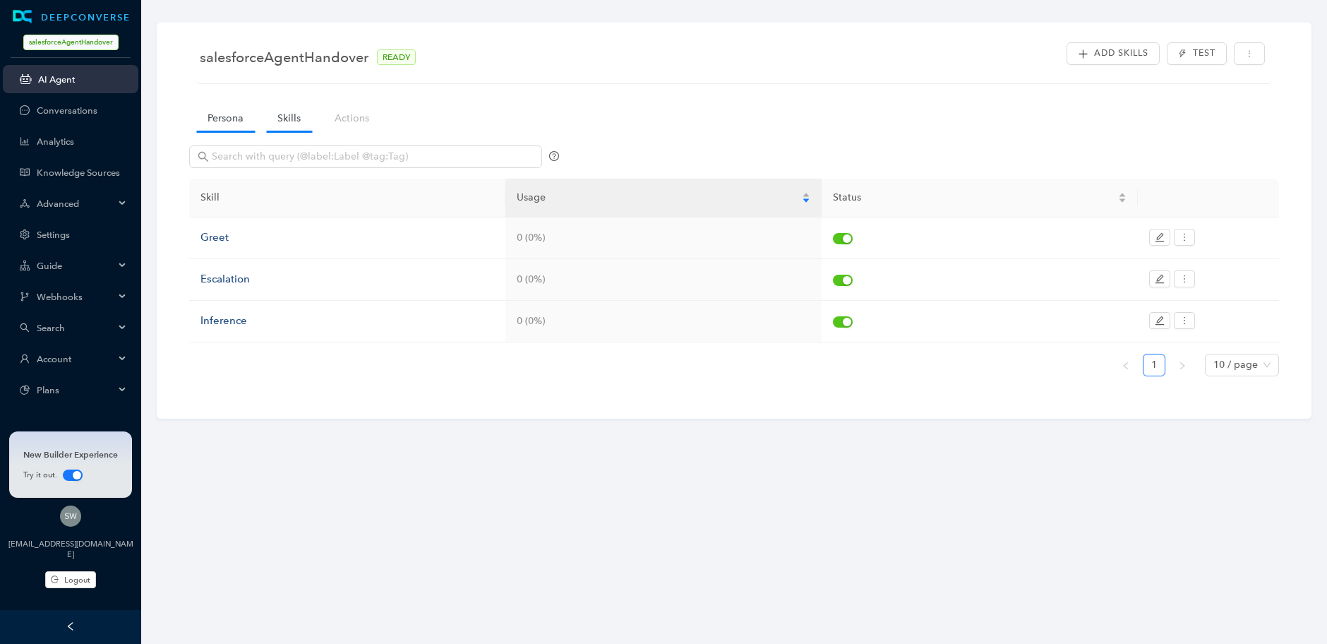
click at [246, 115] on link "Persona" at bounding box center [225, 118] width 59 height 26
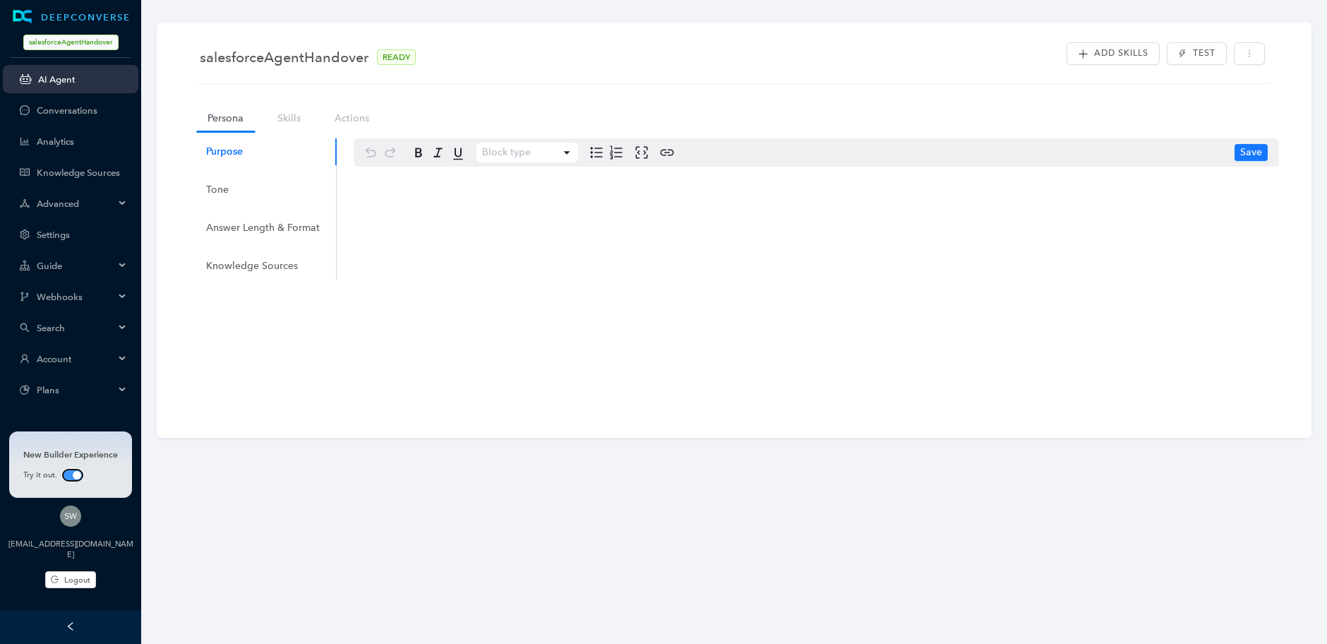
click at [73, 479] on div "button" at bounding box center [77, 475] width 8 height 8
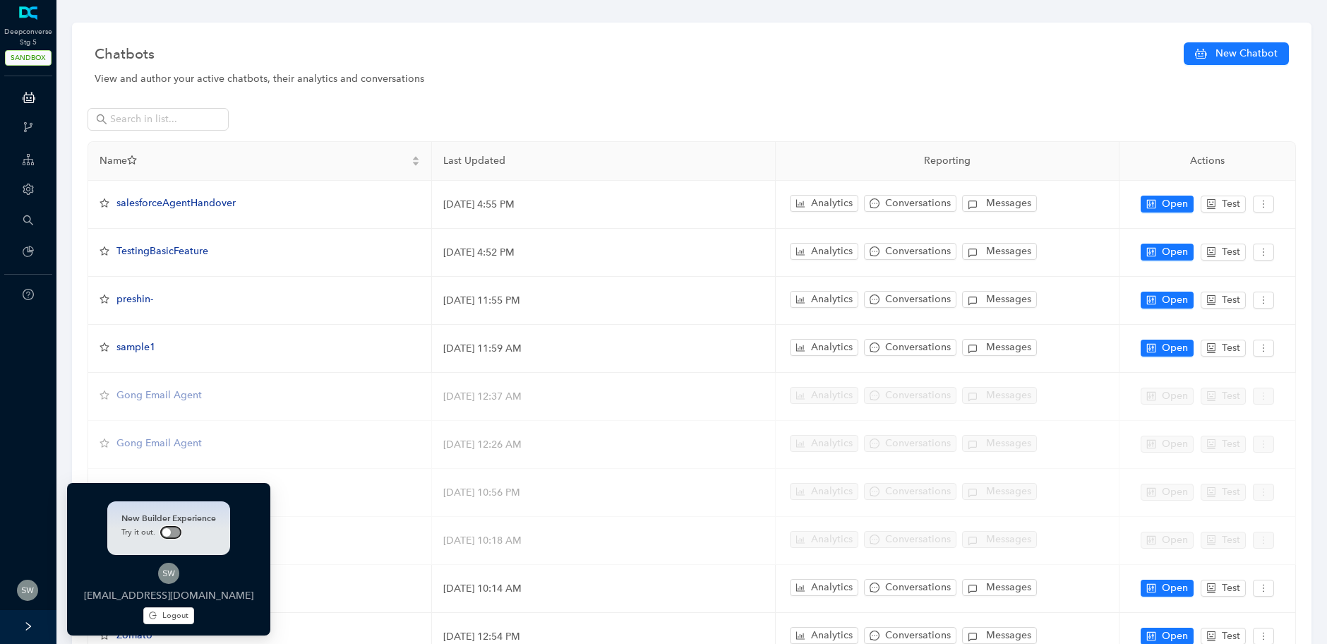
click at [161, 537] on span "button" at bounding box center [171, 532] width 20 height 11
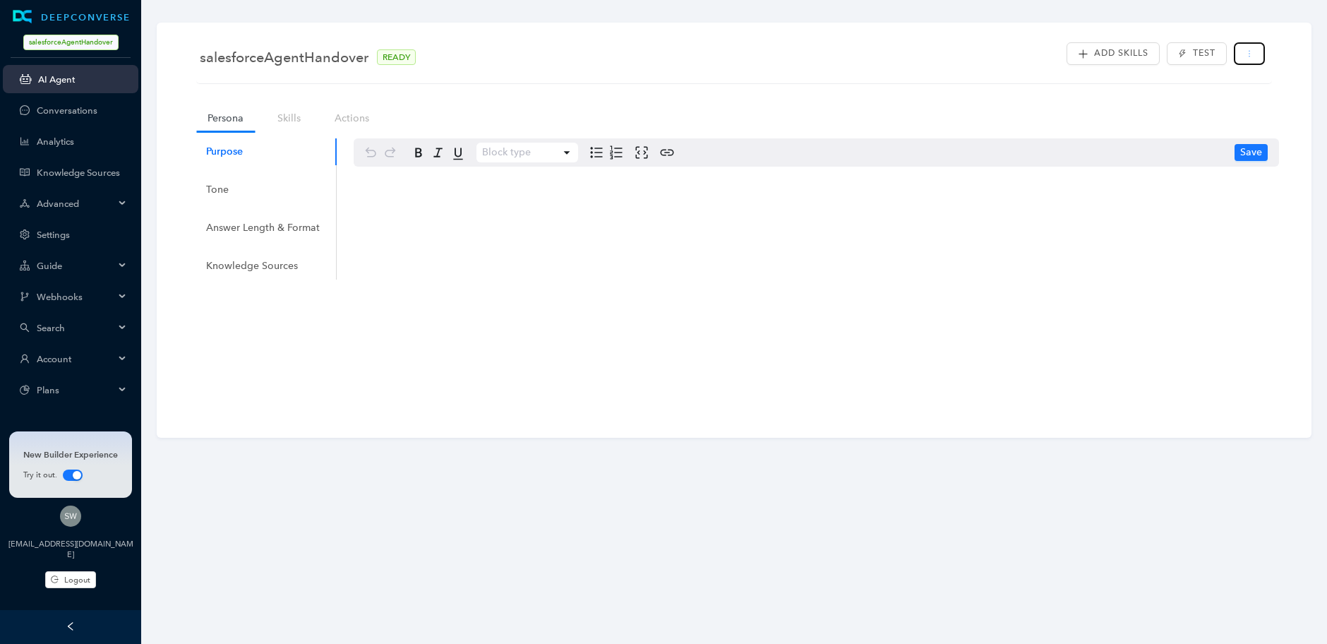
click at [1246, 52] on icon "more" at bounding box center [1250, 53] width 8 height 8
click at [116, 44] on span "salesforceAgentHandover" at bounding box center [70, 43] width 95 height 16
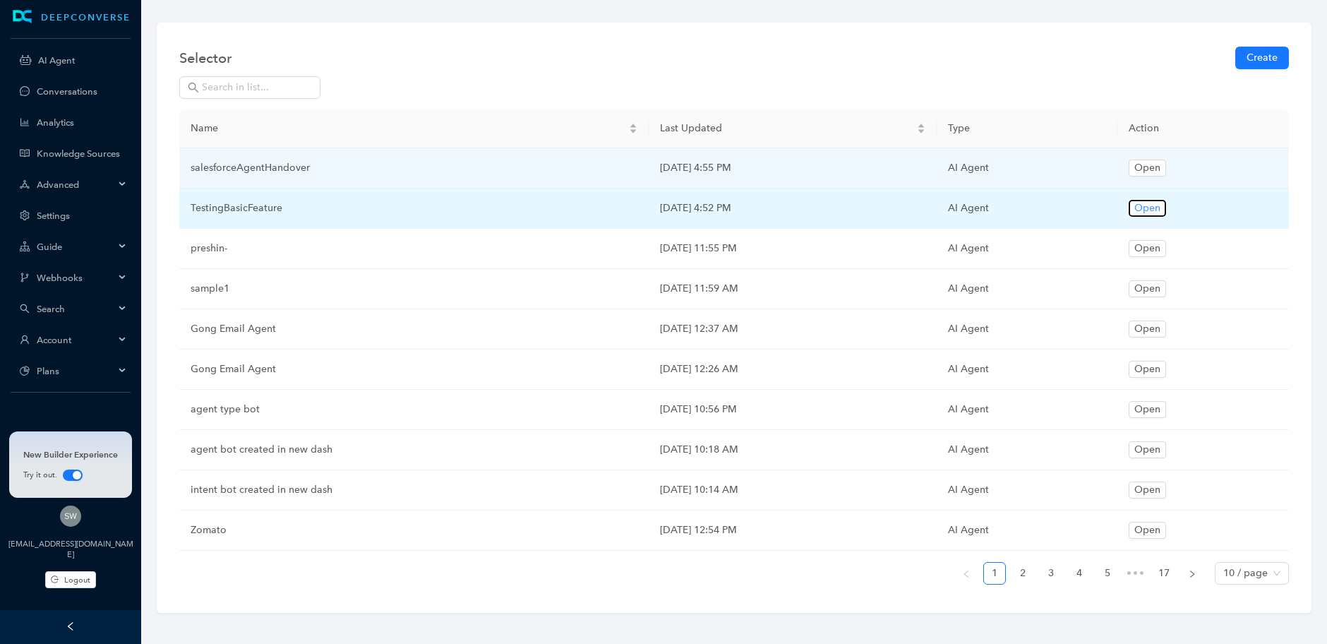
click at [1166, 208] on button "Open" at bounding box center [1147, 208] width 37 height 17
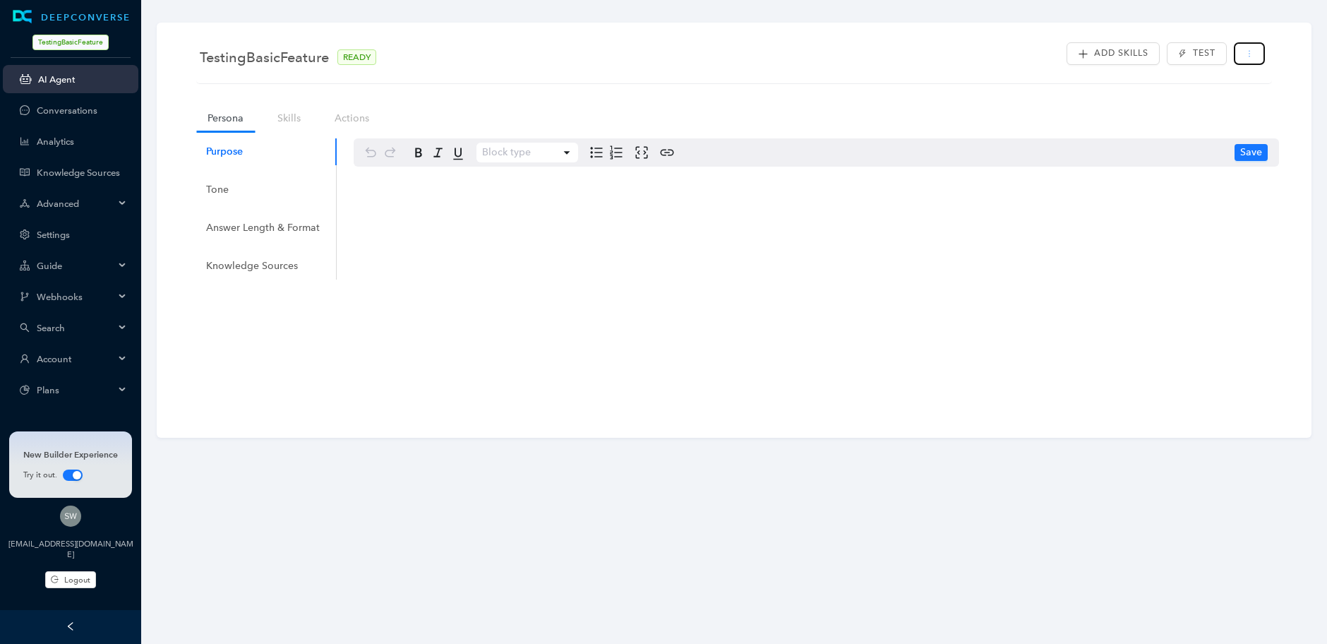
click at [1248, 60] on button "button" at bounding box center [1249, 53] width 31 height 23
click at [622, 31] on div "TestingBasicFeature READY Add Skills Test Persona Skills Actions Purpose Tone A…" at bounding box center [734, 230] width 1155 height 415
click at [284, 115] on link "Skills" at bounding box center [289, 118] width 46 height 26
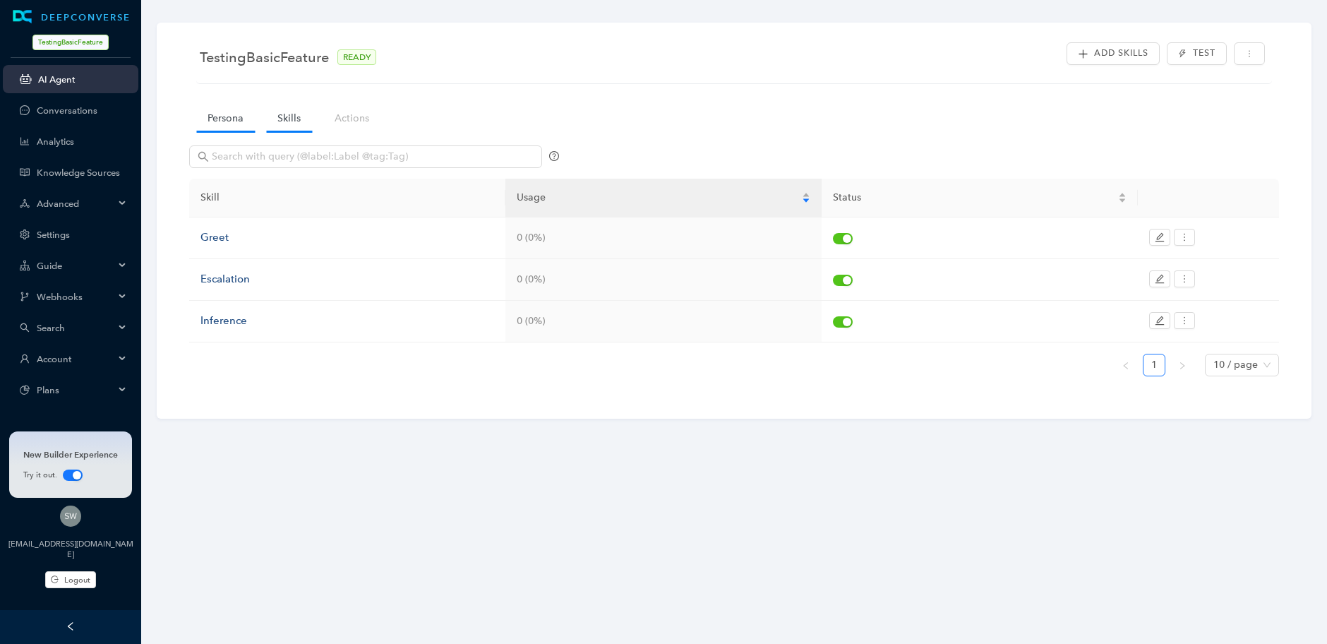
click at [249, 117] on link "Persona" at bounding box center [225, 118] width 59 height 26
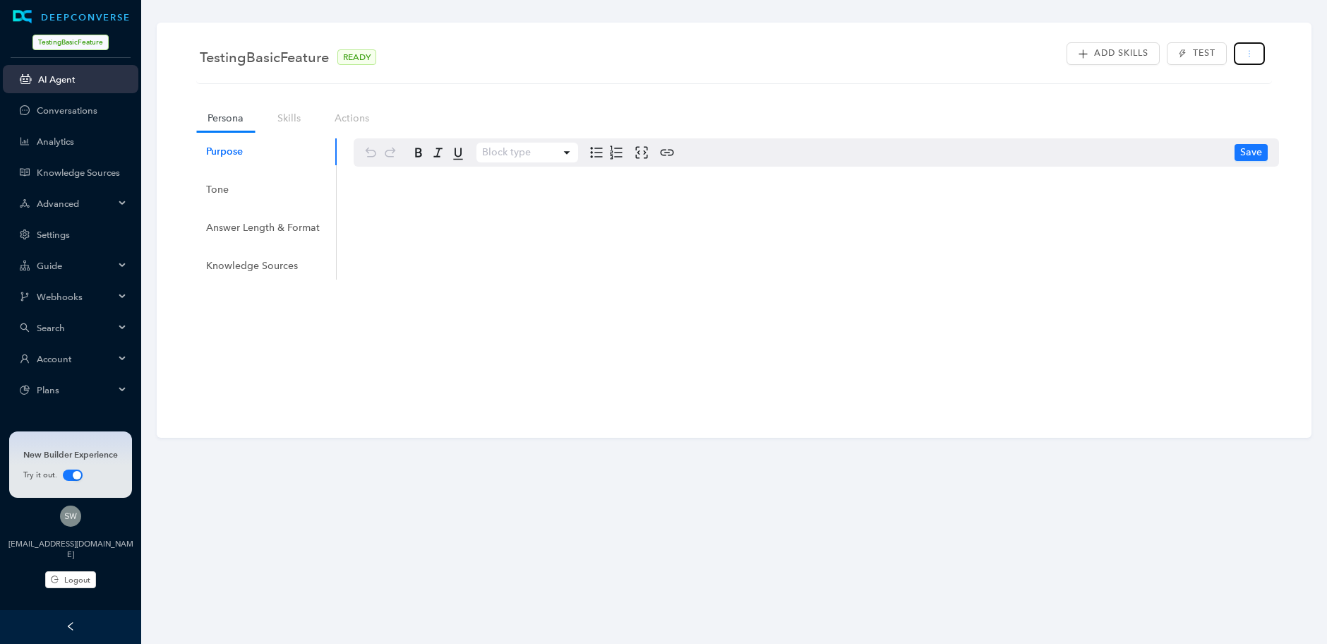
click at [1264, 51] on button "button" at bounding box center [1249, 53] width 31 height 23
click at [895, 76] on div "Add Skills Test" at bounding box center [734, 75] width 1069 height 8
click at [239, 61] on span "TestingBasicFeature" at bounding box center [264, 57] width 129 height 23
click at [283, 61] on span "TestingBasicFeature" at bounding box center [264, 57] width 129 height 23
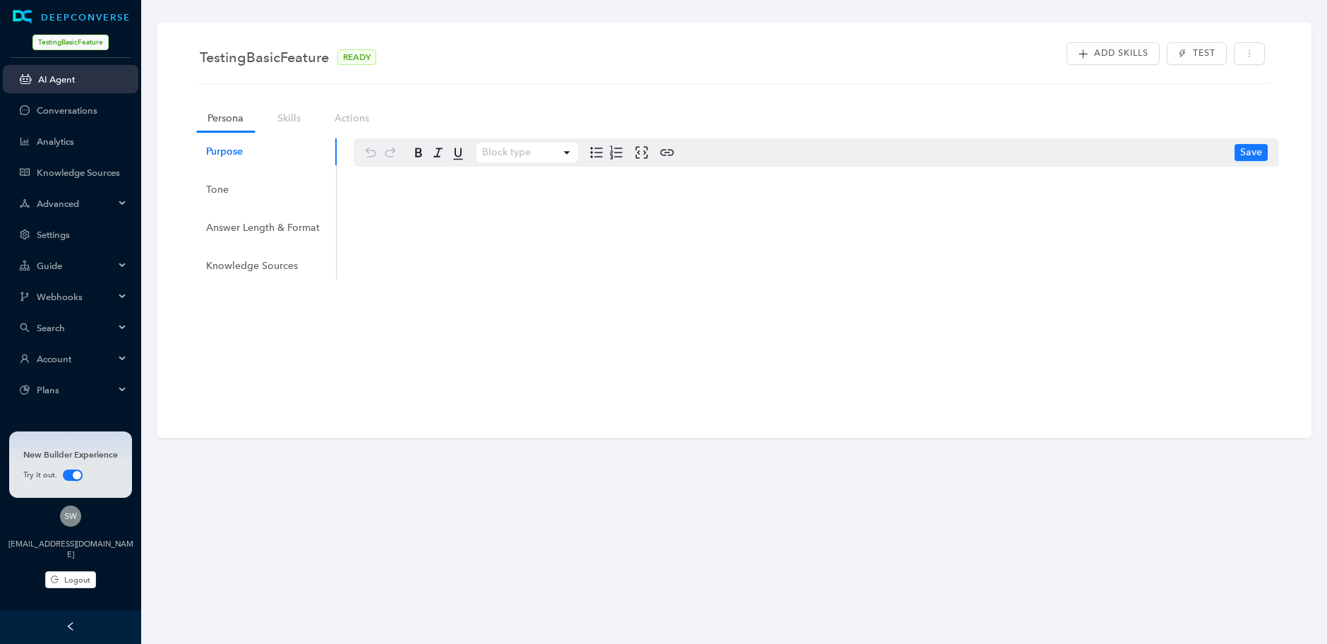
click at [121, 390] on icon at bounding box center [123, 390] width 7 height 0
click at [1245, 42] on button "button" at bounding box center [1249, 53] width 31 height 23
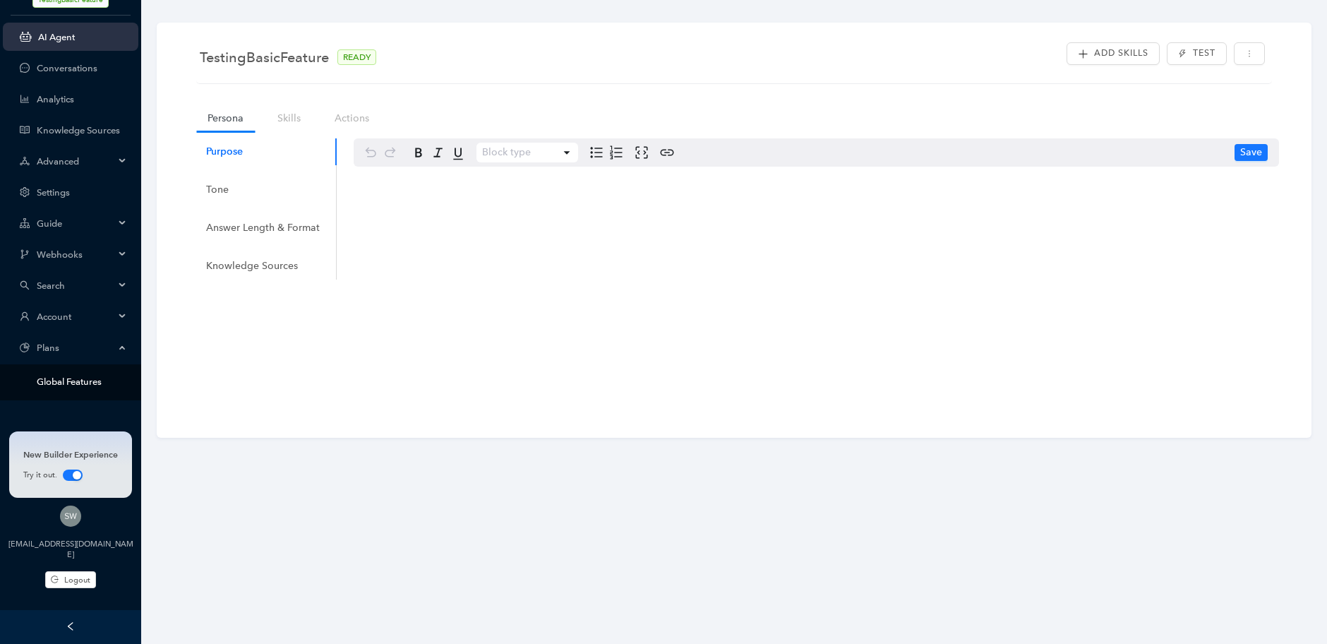
click at [66, 376] on link "Global Features" at bounding box center [82, 381] width 90 height 11
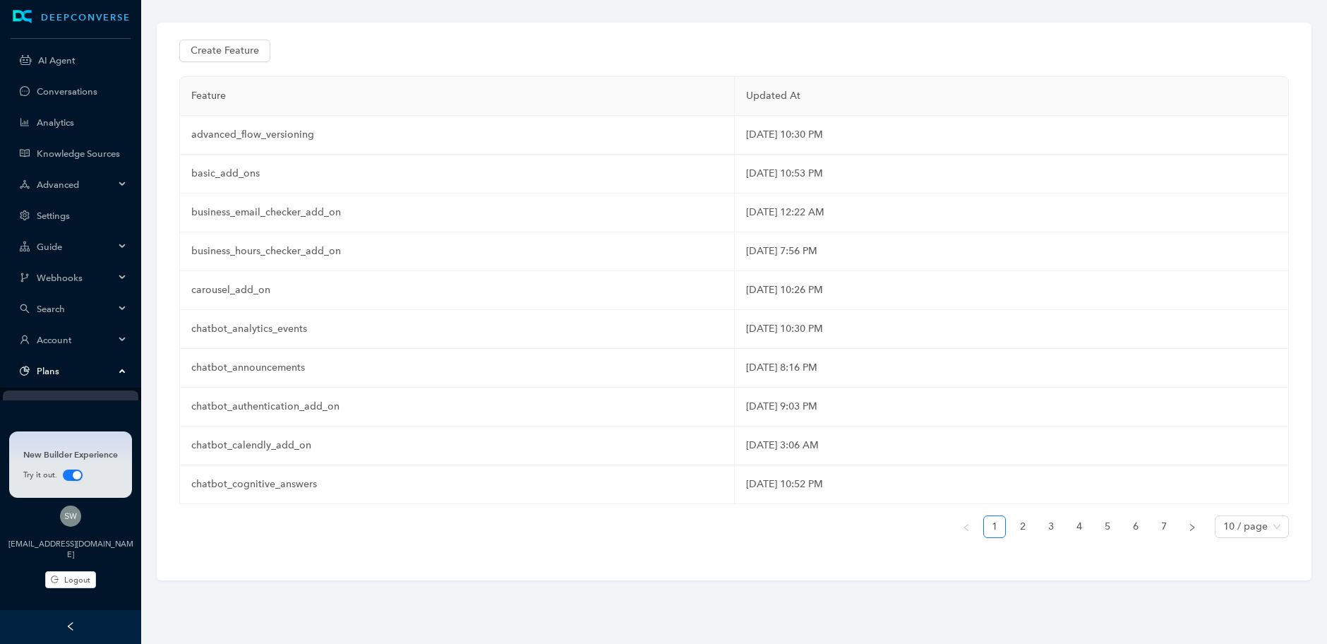
scroll to position [23, 0]
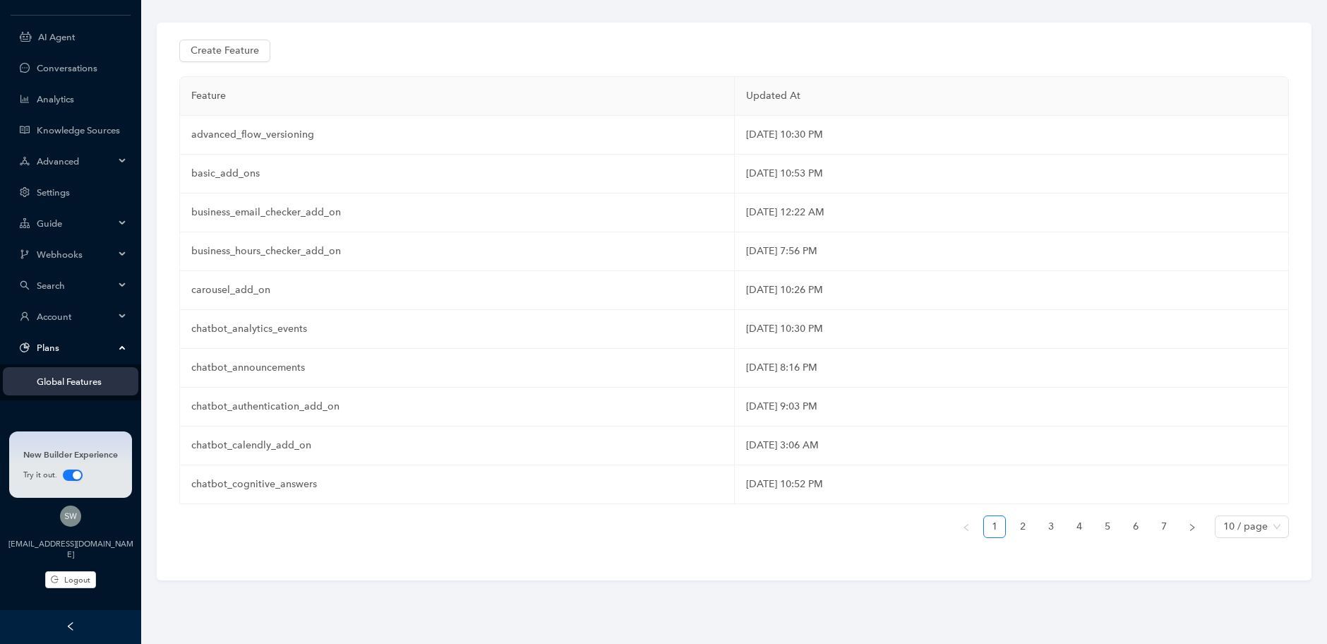
click at [83, 340] on div "Plans" at bounding box center [71, 347] width 136 height 28
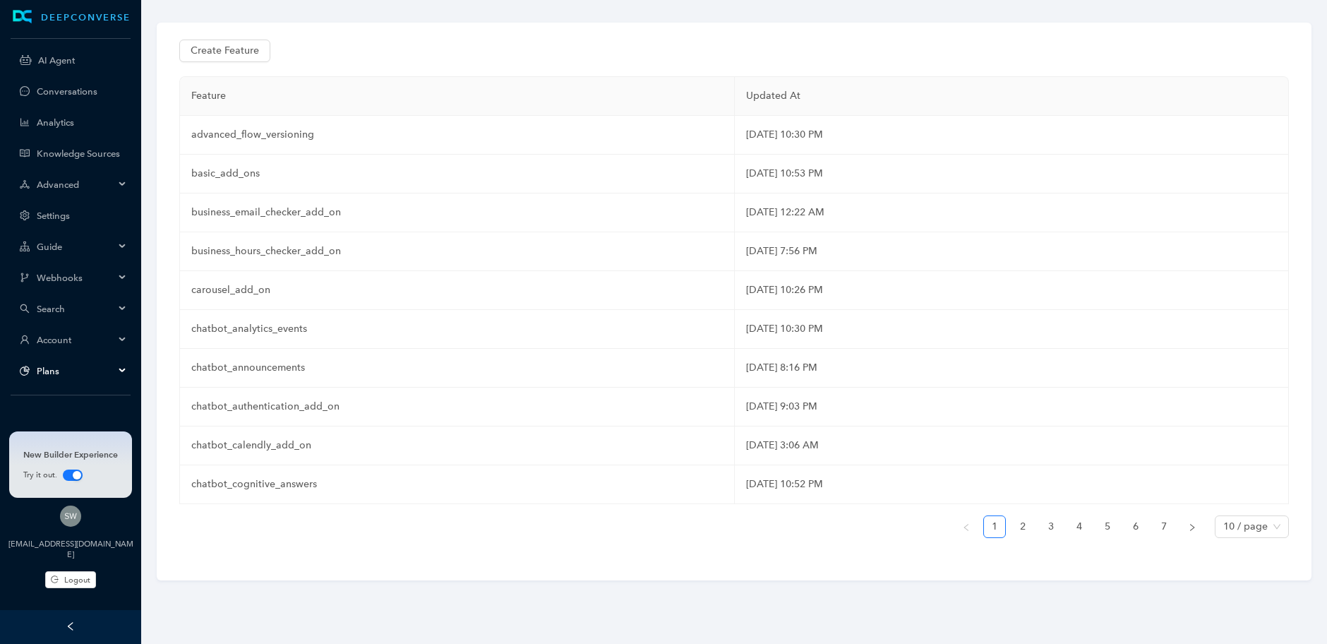
scroll to position [0, 0]
click at [80, 369] on span "Plans" at bounding box center [76, 371] width 78 height 11
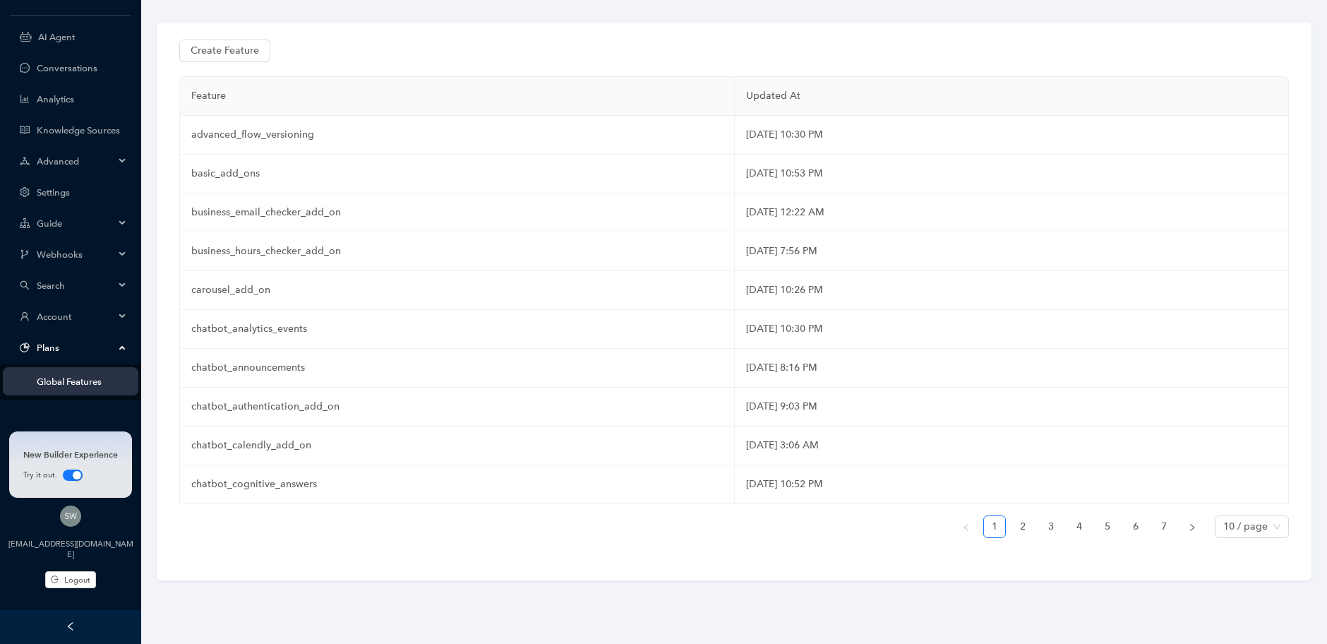
click at [103, 316] on span "Account" at bounding box center [76, 316] width 78 height 11
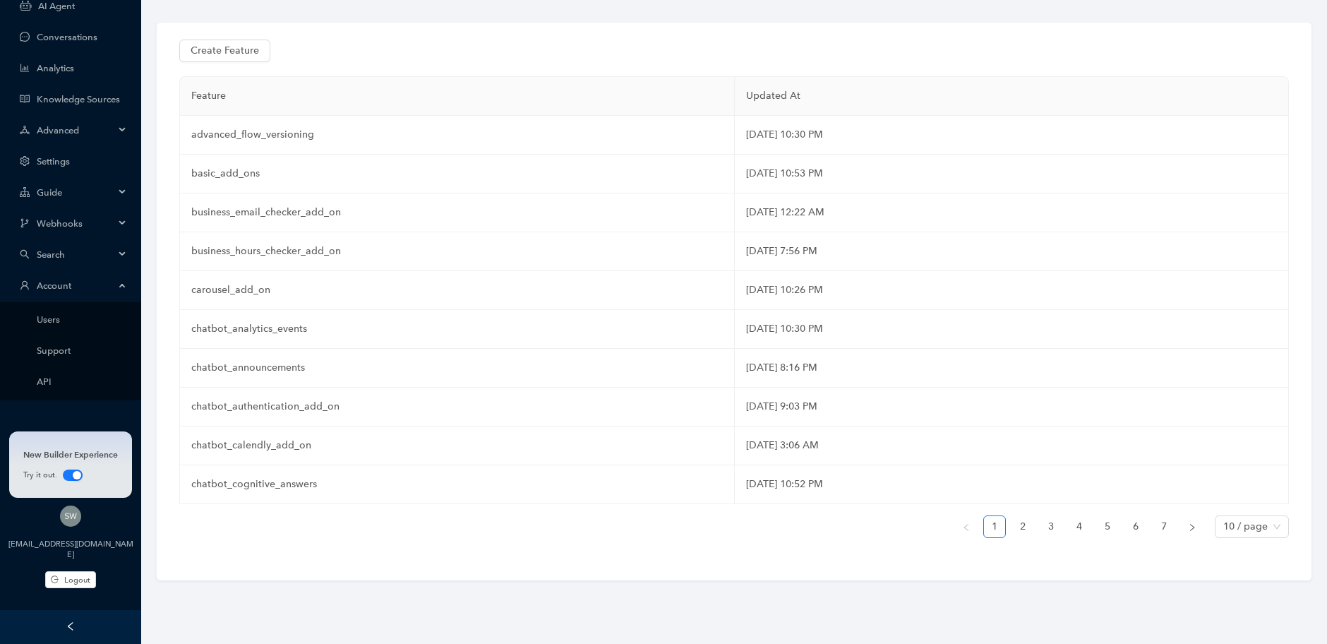
click at [109, 290] on span "Account" at bounding box center [76, 285] width 78 height 11
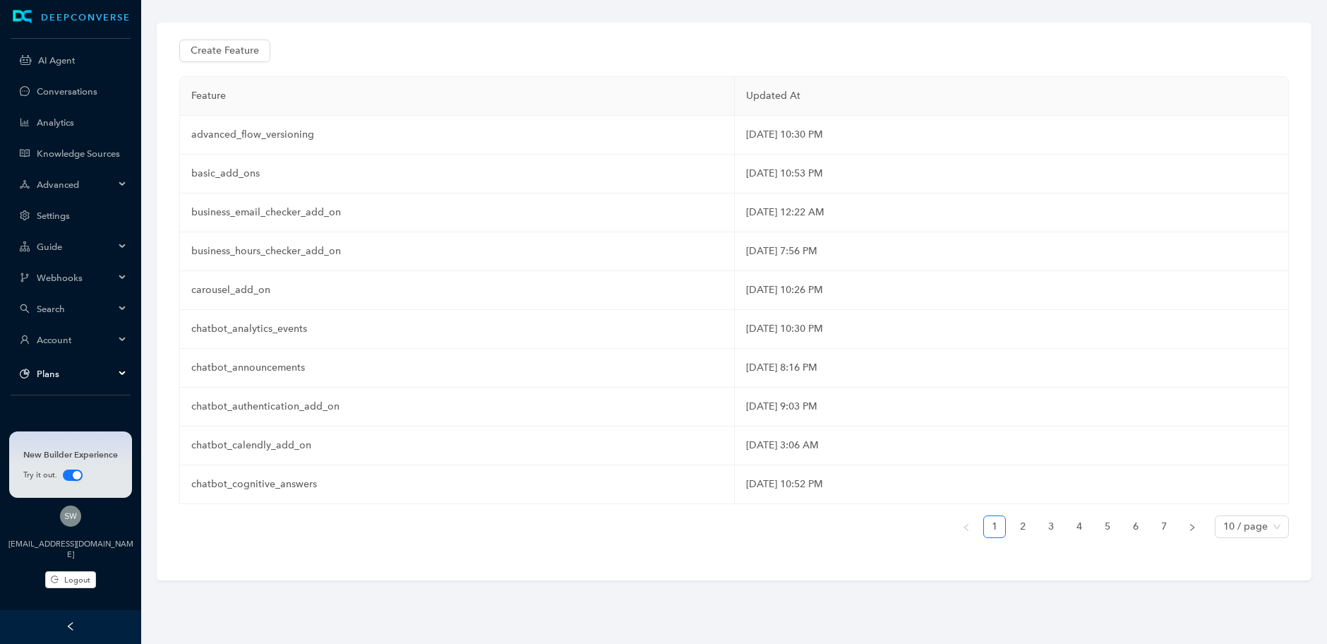
scroll to position [0, 0]
click at [97, 371] on span "Plans" at bounding box center [76, 371] width 78 height 11
click at [75, 58] on link "AI Agent" at bounding box center [82, 60] width 89 height 11
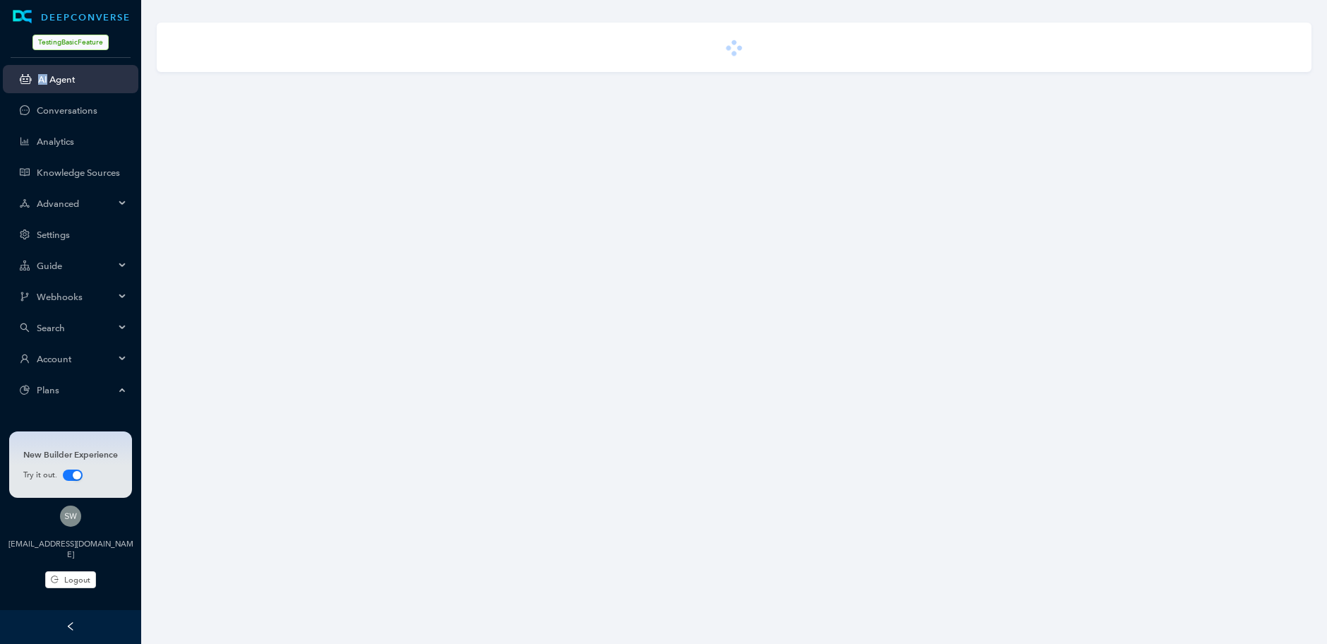
click at [75, 58] on ul "DEEPCONVERSE TestingBasicFeature AI Agent Conversations Analytics Knowledge Sou…" at bounding box center [70, 253] width 141 height 506
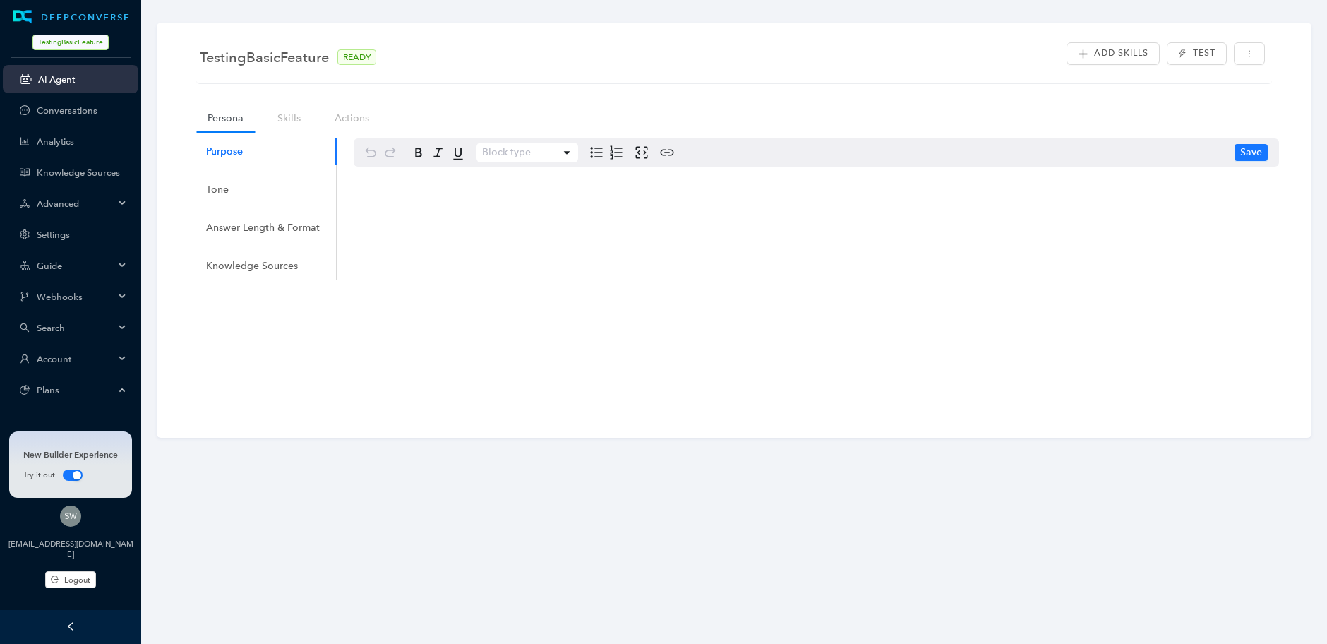
click at [311, 131] on nav "Persona Skills Actions" at bounding box center [294, 118] width 210 height 40
click at [299, 122] on link "Skills" at bounding box center [289, 118] width 46 height 26
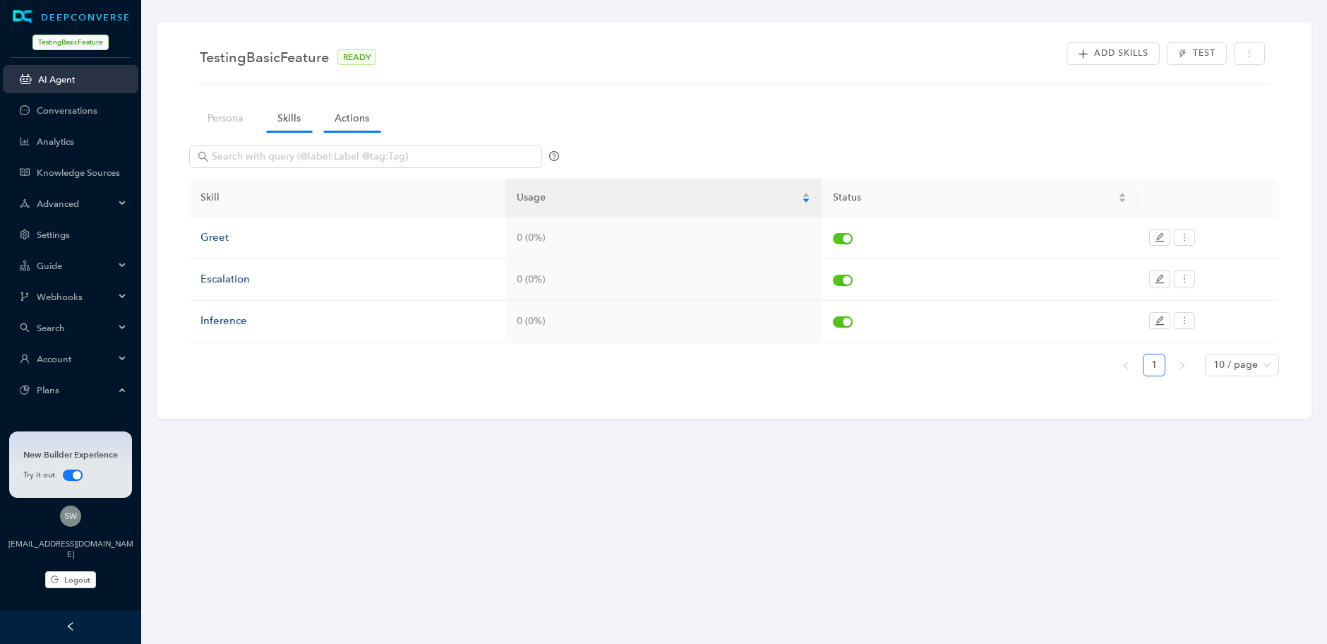
click at [356, 119] on link "Actions" at bounding box center [351, 118] width 57 height 26
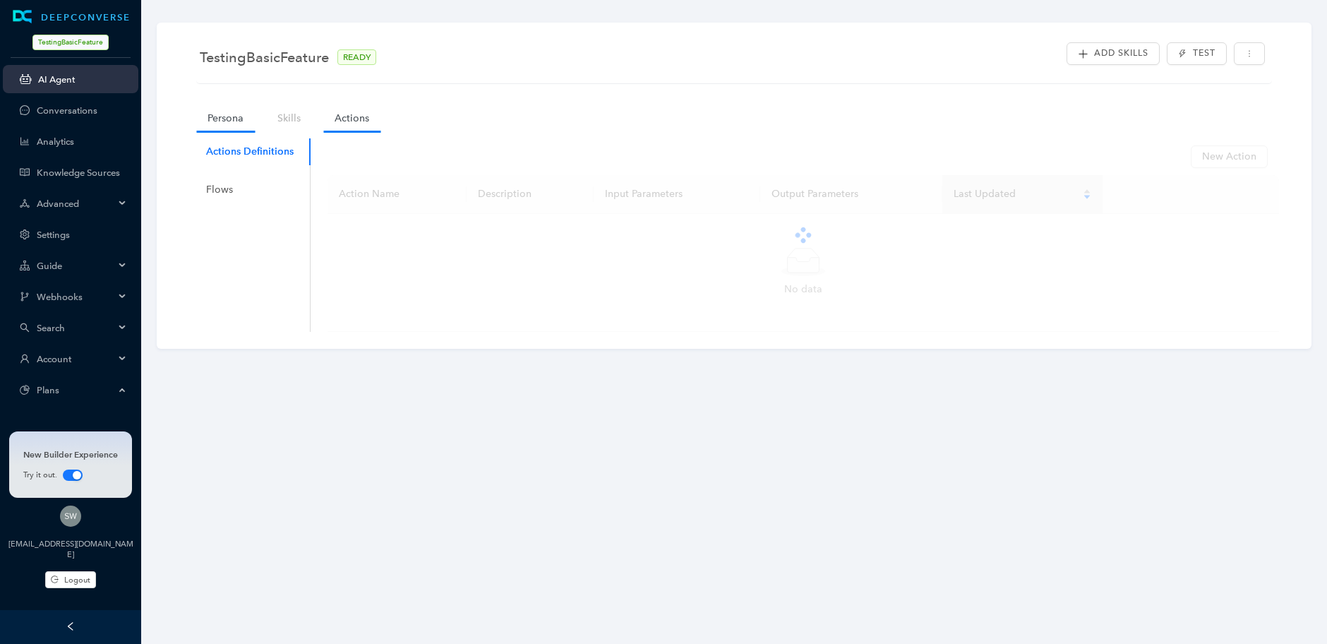
click at [234, 121] on link "Persona" at bounding box center [225, 118] width 59 height 26
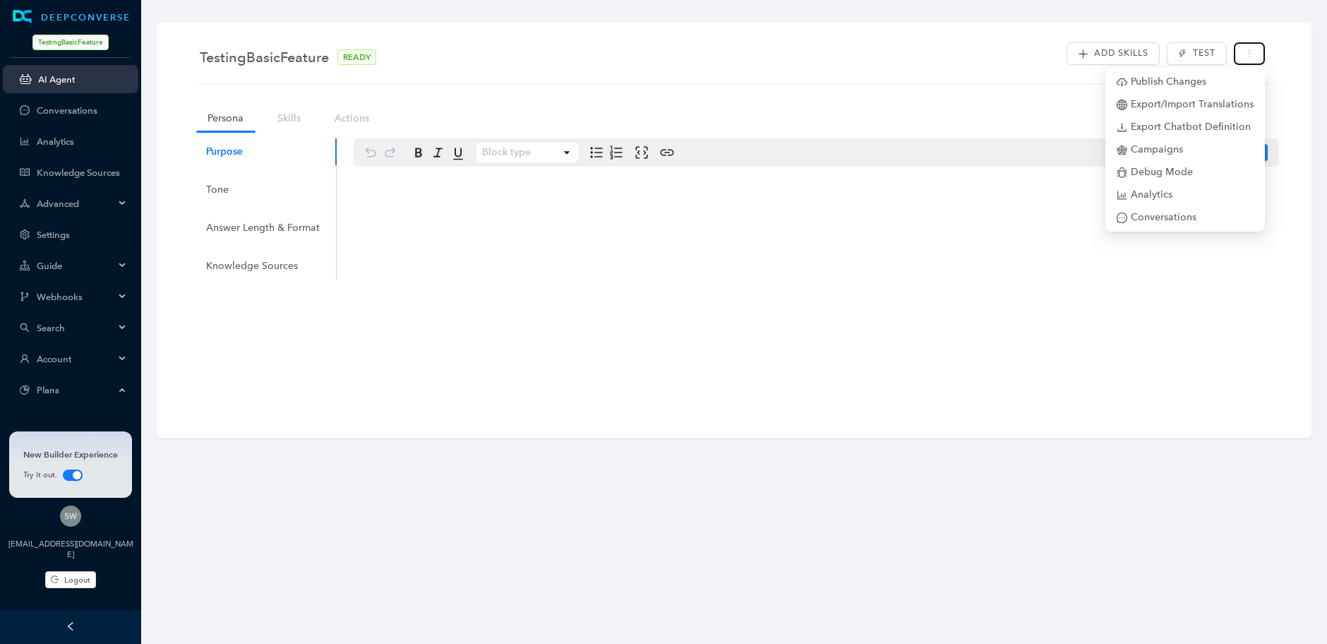
click at [1252, 53] on icon "more" at bounding box center [1250, 53] width 8 height 8
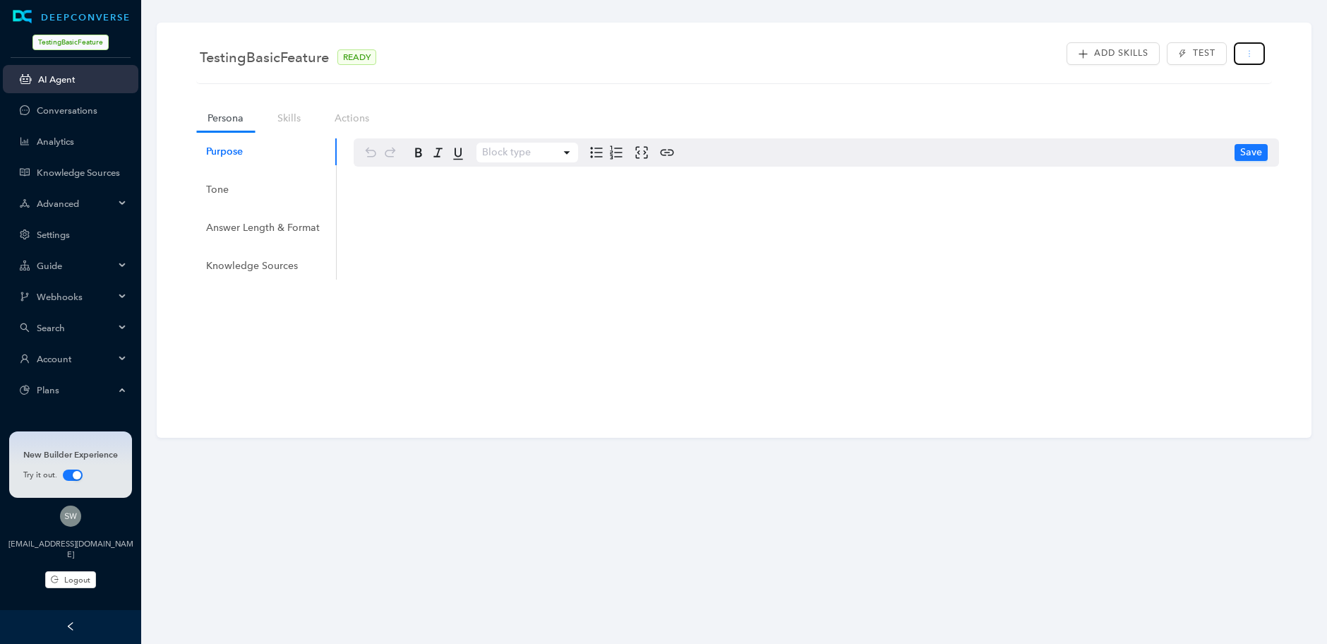
click at [1252, 54] on icon "more" at bounding box center [1250, 53] width 8 height 8
click at [1265, 52] on button "button" at bounding box center [1249, 53] width 31 height 23
click at [704, 57] on div "TestingBasicFeature READY" at bounding box center [734, 57] width 1069 height 28
click at [85, 111] on link "Conversations" at bounding box center [82, 110] width 90 height 11
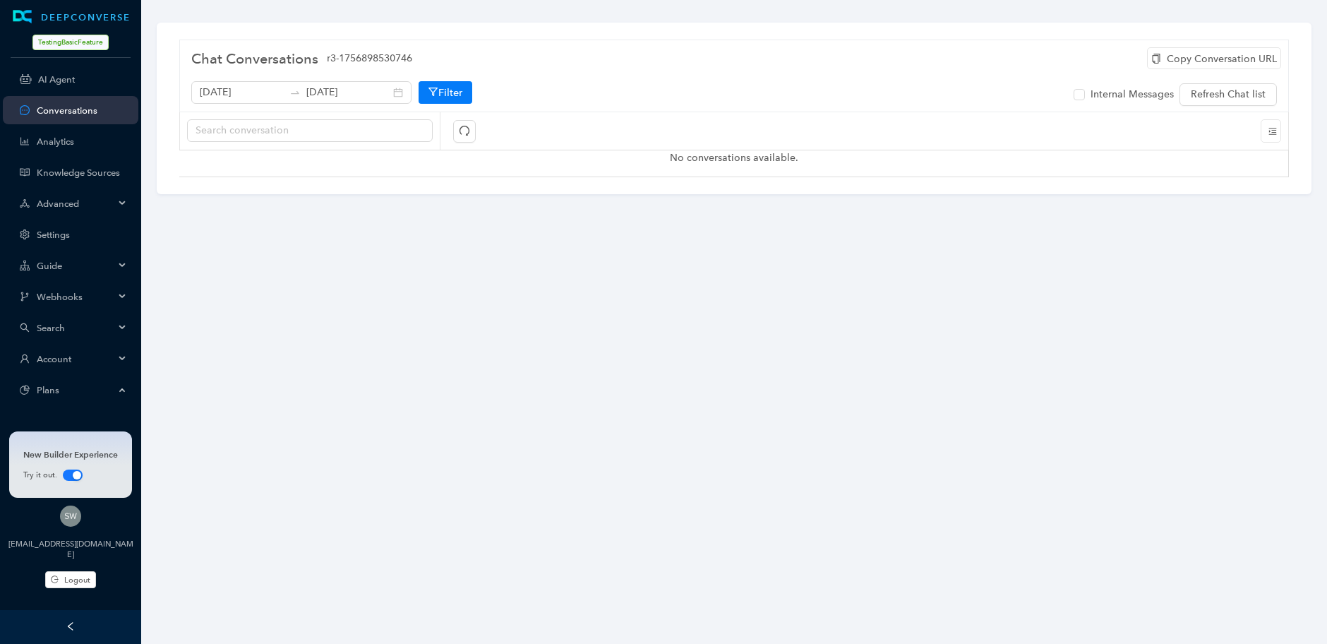
click at [71, 40] on span "TestingBasicFeature" at bounding box center [70, 43] width 76 height 16
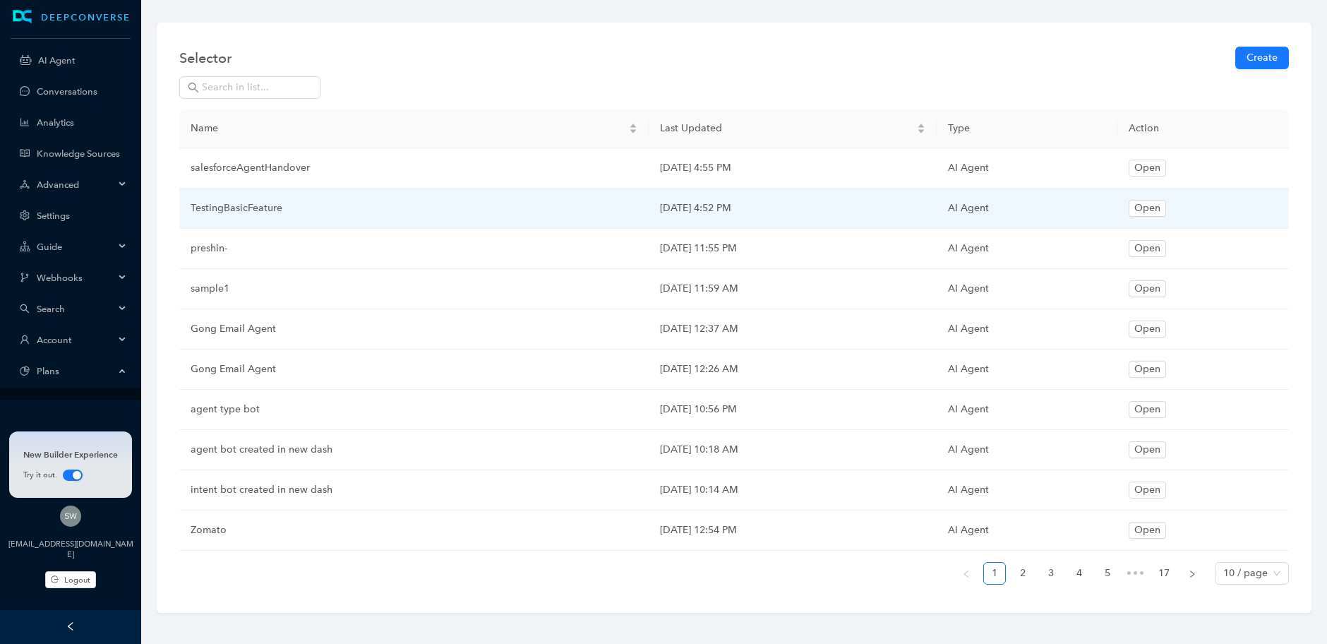
scroll to position [23, 0]
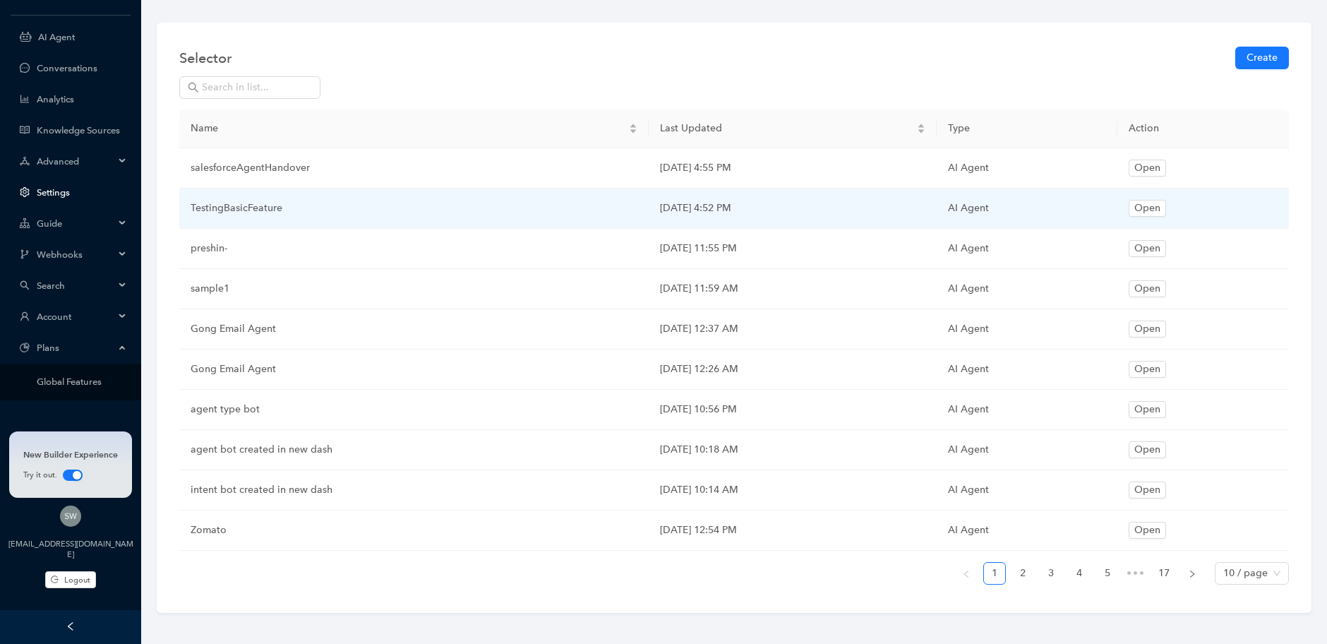
click at [83, 193] on link "Settings" at bounding box center [82, 192] width 90 height 11
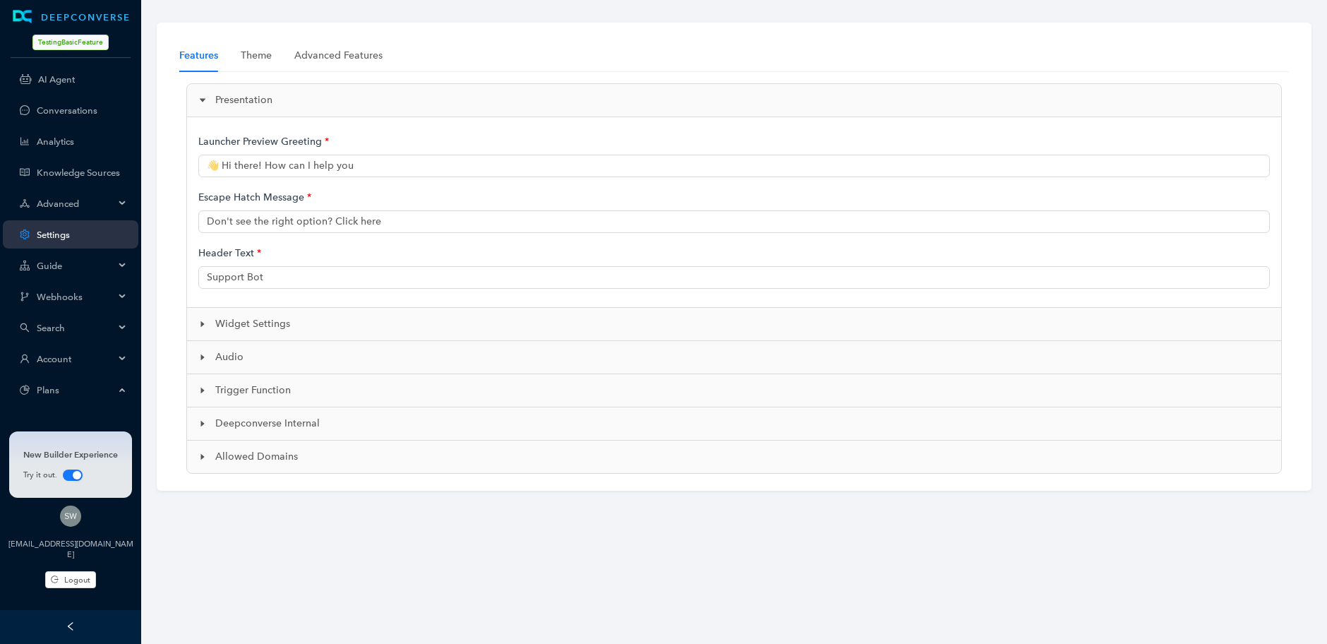
type input "👋 Hi there! How can I help you?"
click at [101, 112] on link "Conversations" at bounding box center [82, 110] width 90 height 11
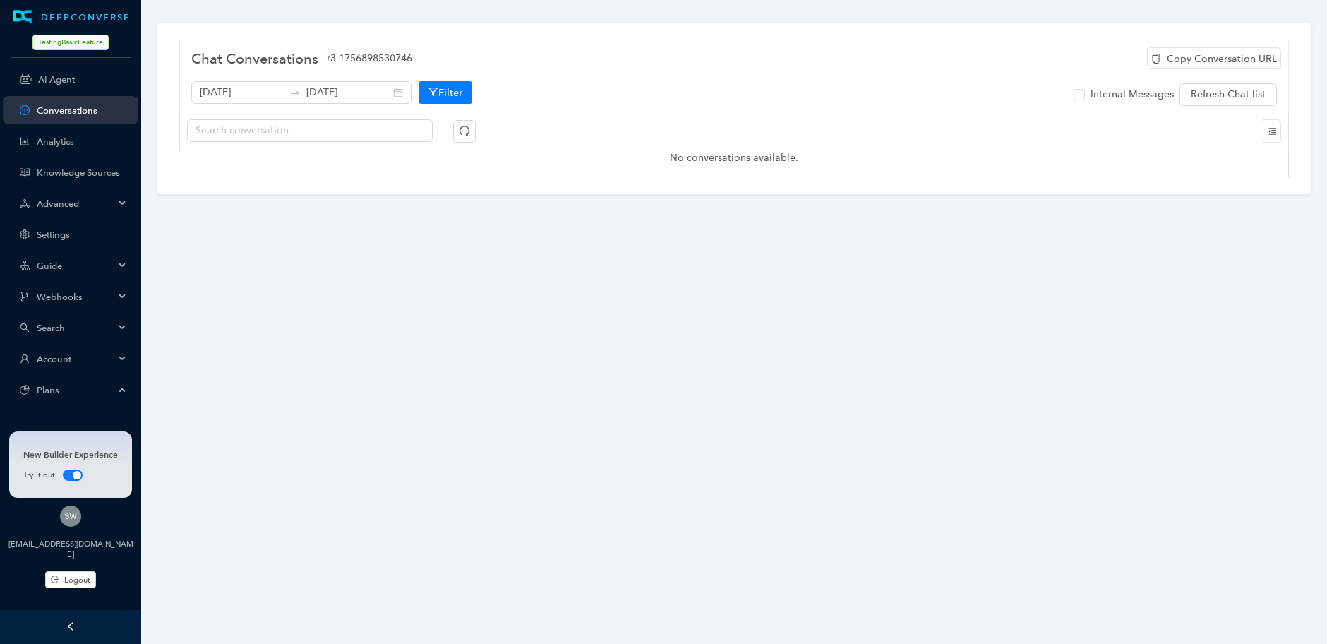
click at [597, 218] on div "Chat Conversations r3-1756898530746 Copy Conversation URL [DATE] [DATE] Filter …" at bounding box center [734, 114] width 1200 height 228
click at [85, 39] on span "TestingBasicFeature" at bounding box center [70, 43] width 76 height 16
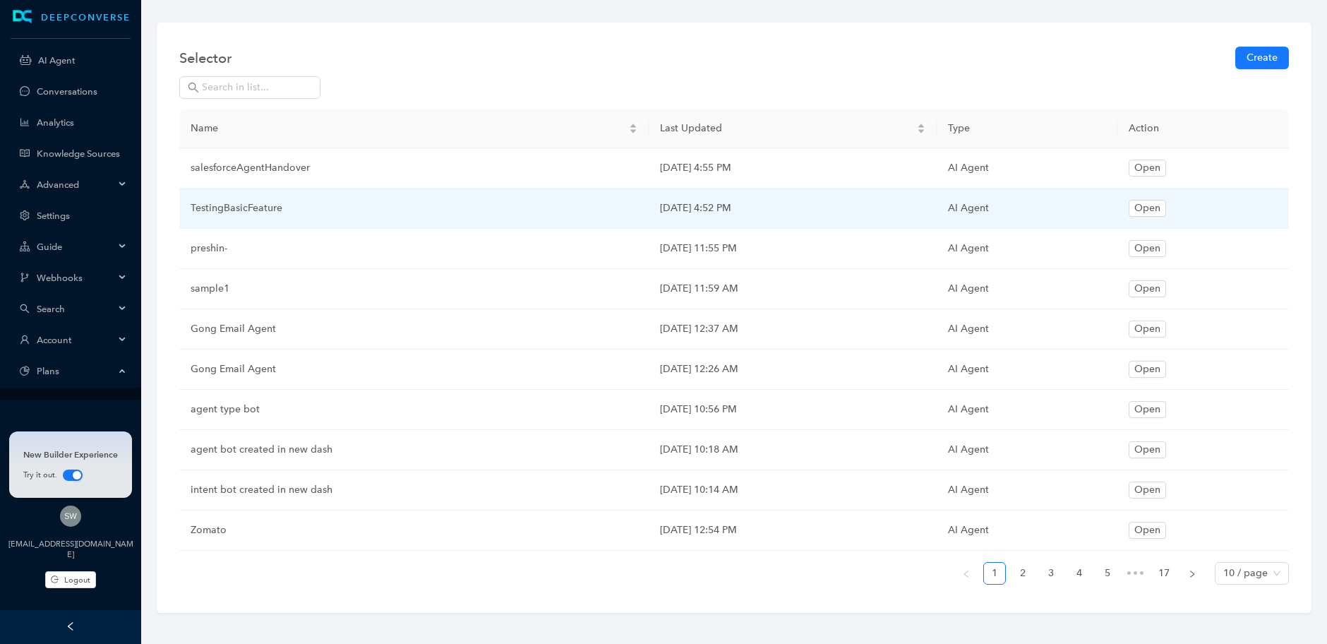
scroll to position [23, 0]
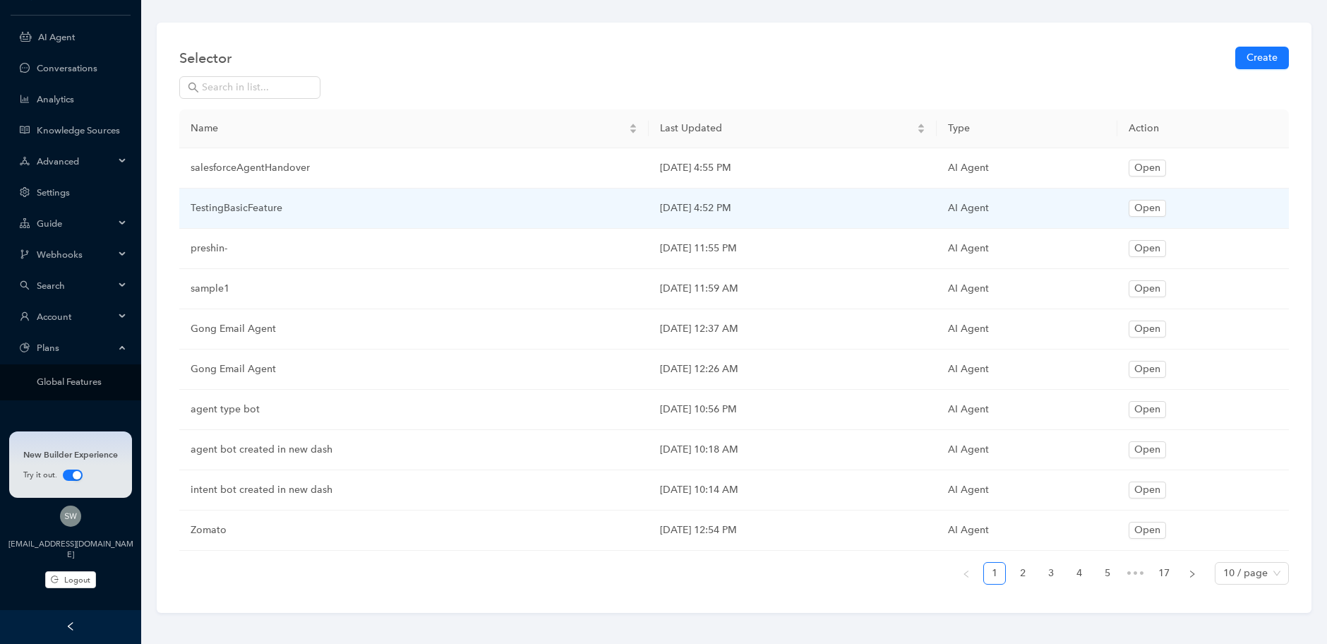
click at [116, 316] on div "Account" at bounding box center [71, 316] width 136 height 28
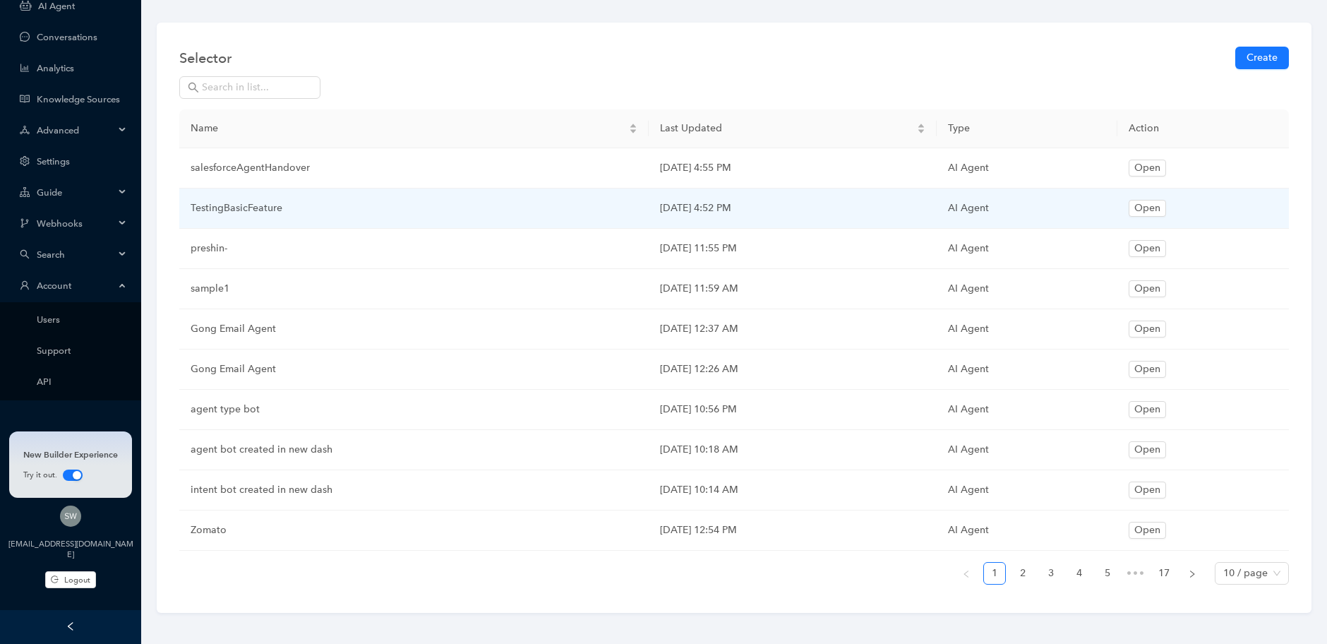
click at [84, 290] on span "Account" at bounding box center [76, 285] width 78 height 11
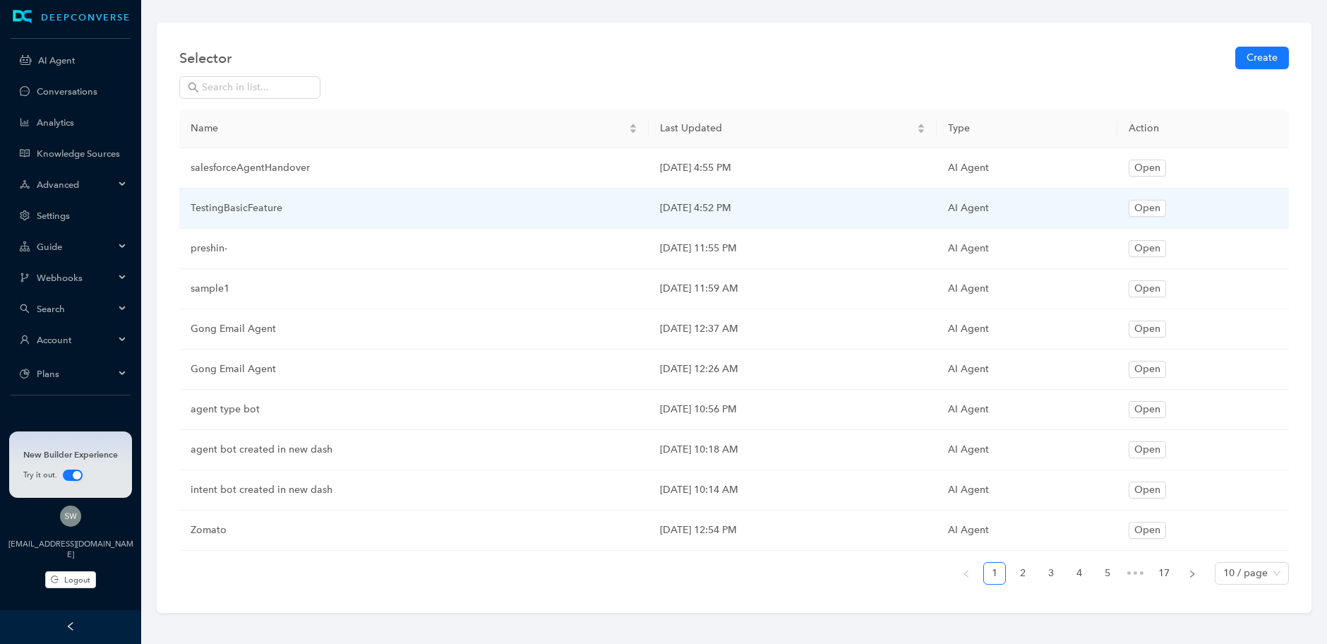
scroll to position [0, 0]
click at [95, 374] on span "Plans" at bounding box center [76, 371] width 78 height 11
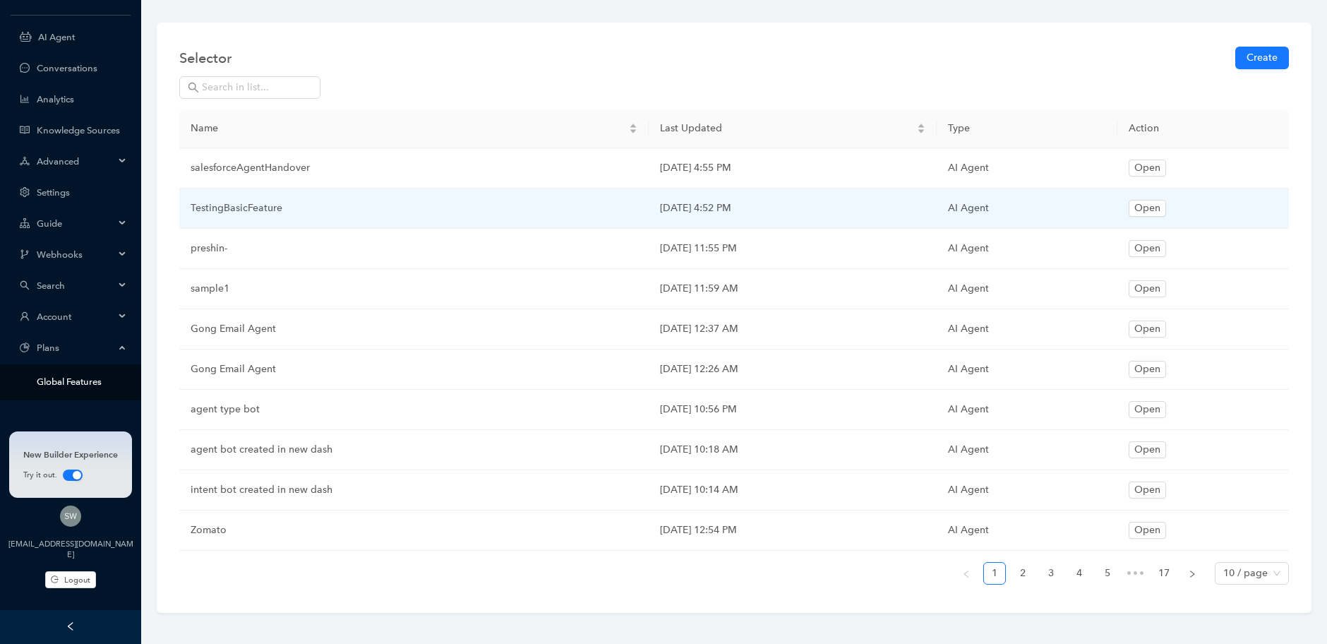
click at [67, 387] on link "Global Features" at bounding box center [82, 381] width 90 height 11
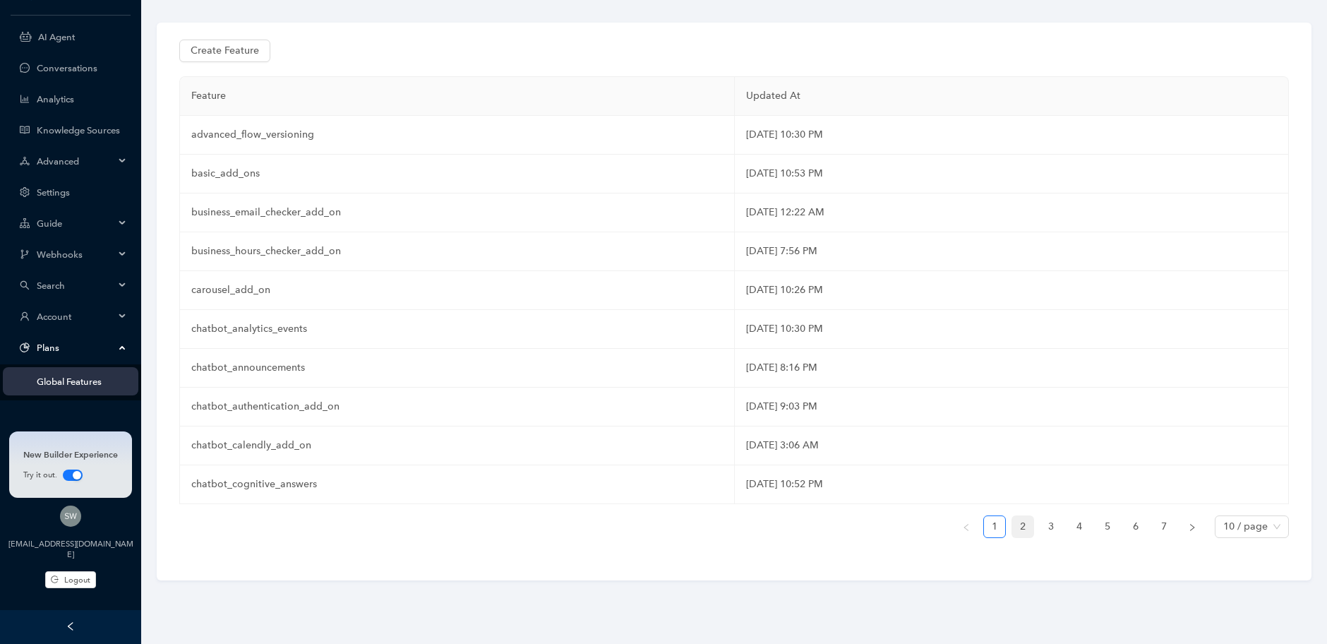
click at [1017, 516] on link "2" at bounding box center [1023, 526] width 21 height 21
click at [1042, 522] on link "3" at bounding box center [1051, 526] width 21 height 21
click at [1072, 522] on link "4" at bounding box center [1079, 526] width 21 height 21
click at [1099, 518] on link "5" at bounding box center [1107, 526] width 21 height 21
click at [1126, 515] on ul "1 2 3 4 5 6 7 10 / page" at bounding box center [734, 526] width 1110 height 23
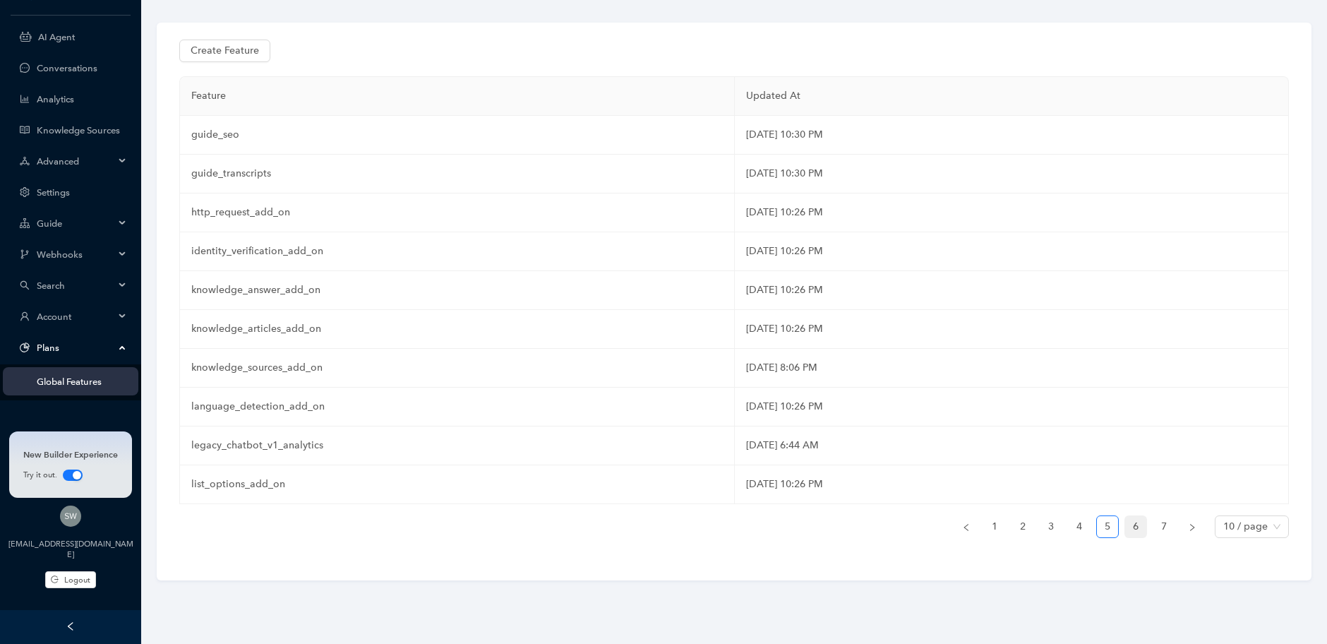
click at [1129, 523] on link "6" at bounding box center [1136, 526] width 21 height 21
click at [1154, 524] on link "7" at bounding box center [1164, 526] width 21 height 21
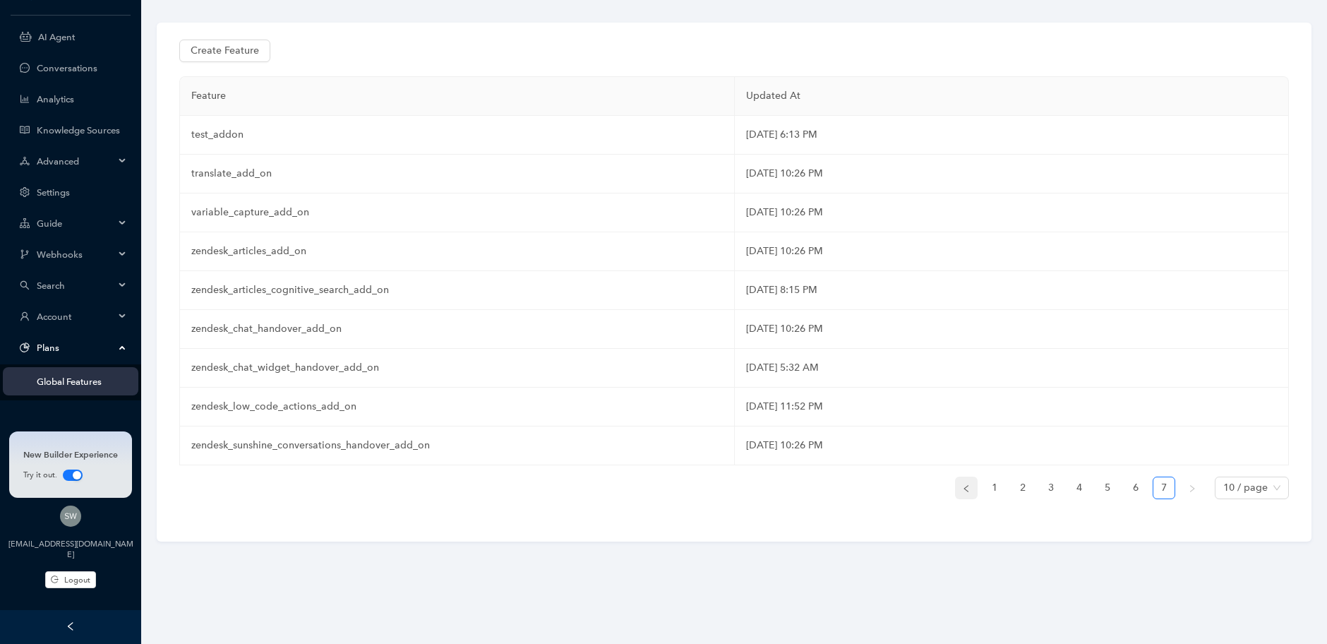
click at [962, 483] on button "button" at bounding box center [966, 488] width 23 height 23
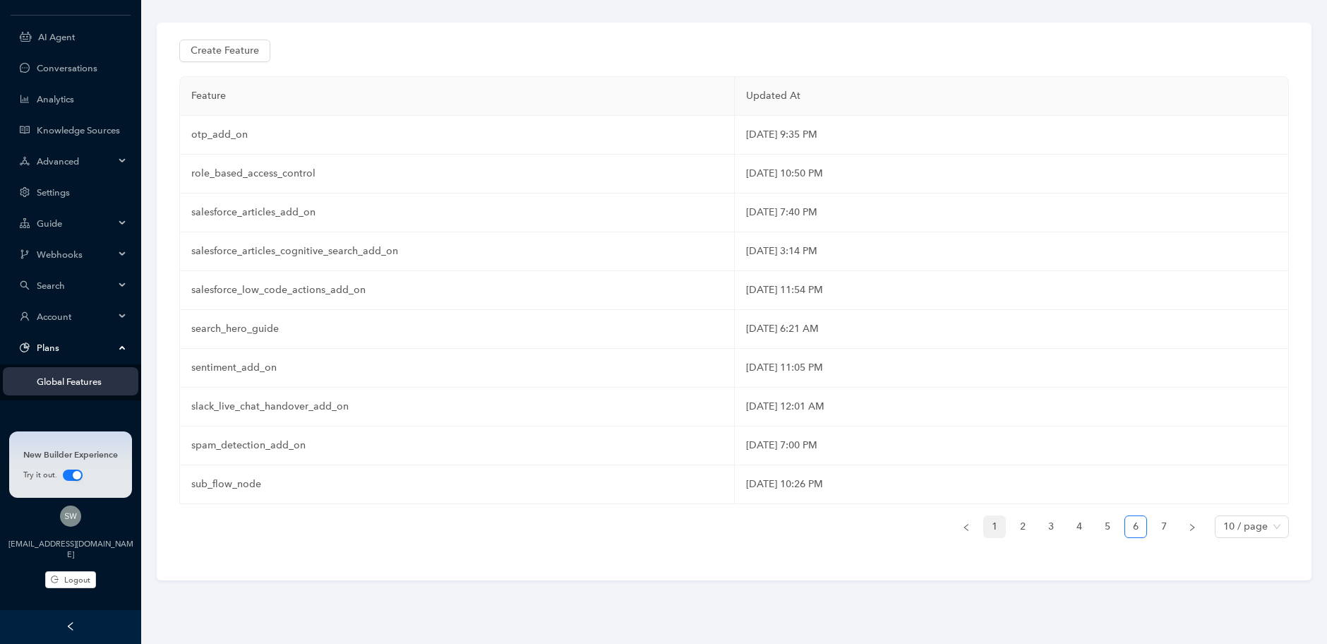
click at [987, 525] on link "1" at bounding box center [994, 526] width 21 height 21
